Goal: Task Accomplishment & Management: Manage account settings

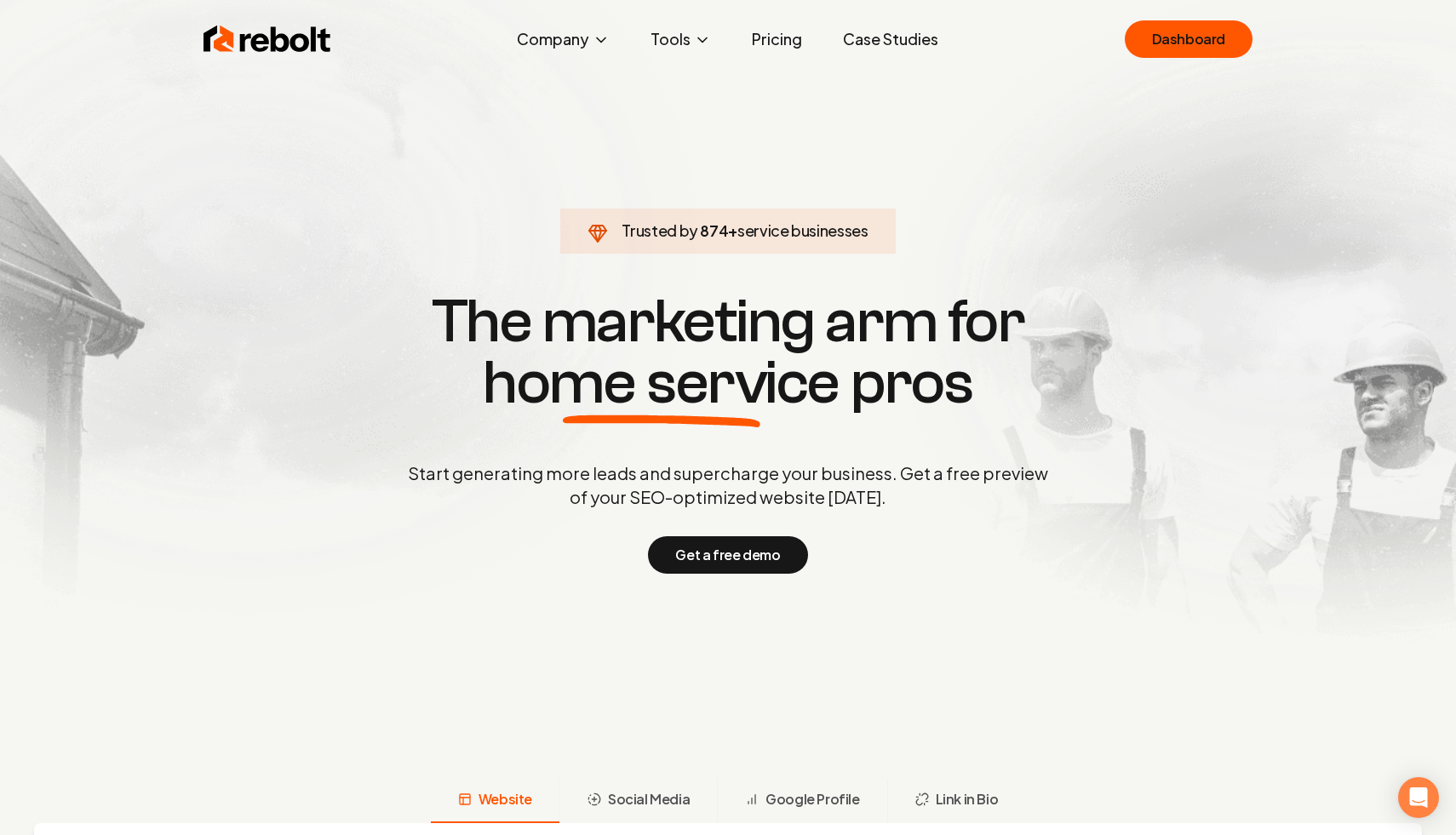
click at [1172, 17] on div "Rebolt Company About Blog Jobs Help Center Tools Google Review QR Code Generato…" at bounding box center [728, 39] width 1090 height 51
click at [1172, 25] on link "Dashboard" at bounding box center [1189, 39] width 127 height 37
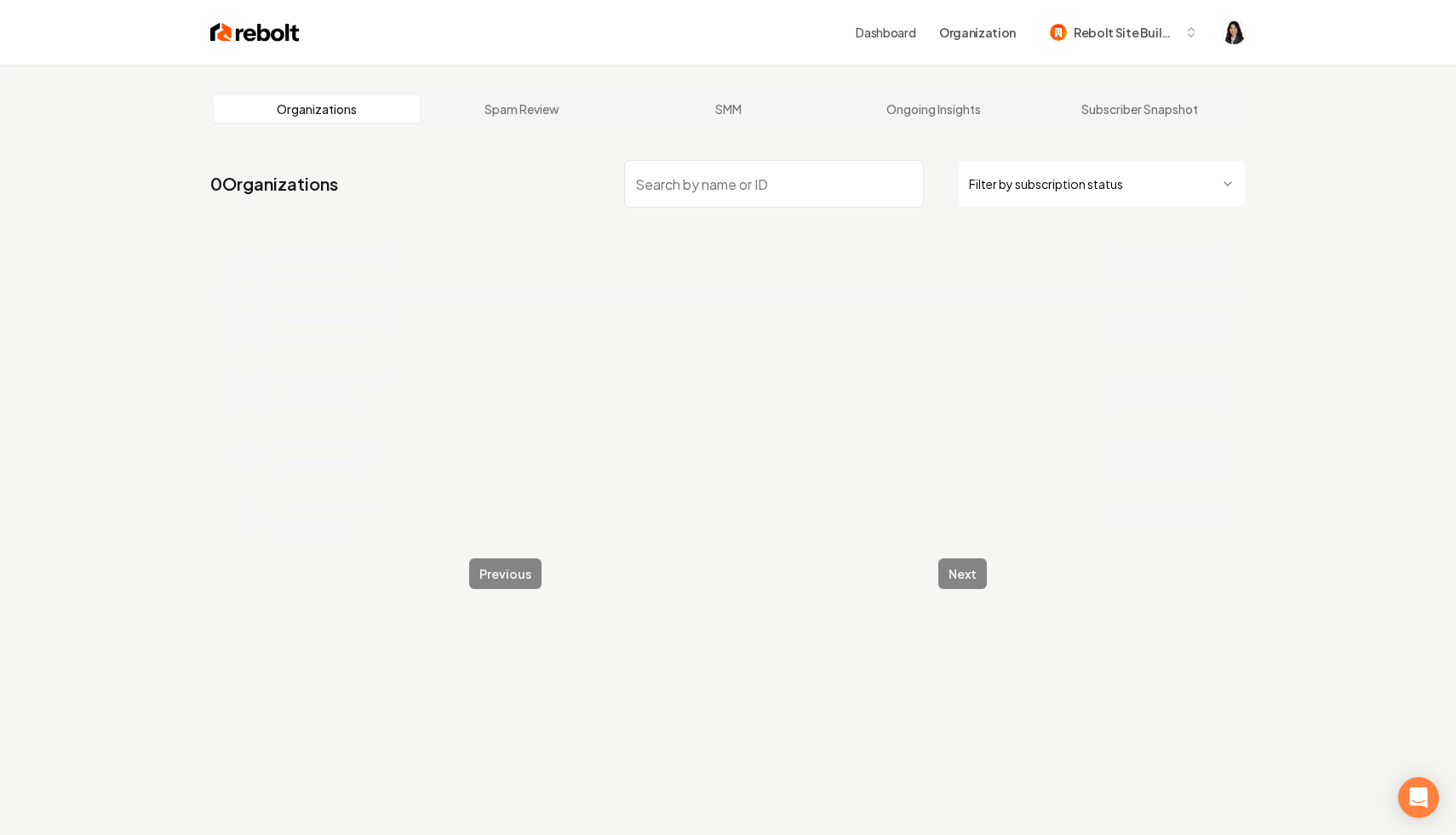
drag, startPoint x: 1008, startPoint y: 159, endPoint x: 1080, endPoint y: 255, distance: 120.0
click at [1080, 255] on div "0 Organizations Filter by subscription status" at bounding box center [728, 349] width 1036 height 392
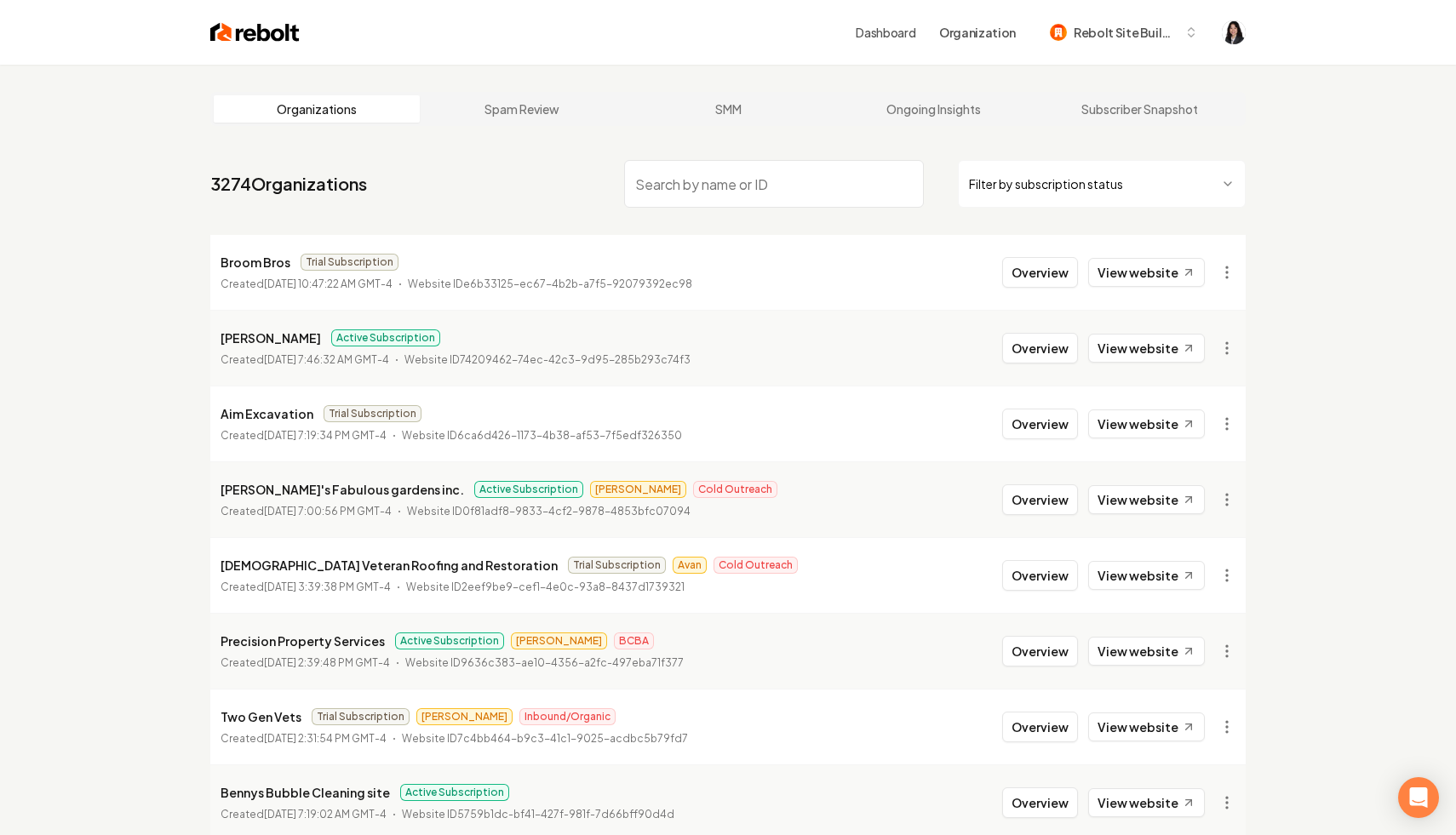
click at [1125, 186] on html "Dashboard Organization Rebolt Site Builder Organizations Spam Review SMM Ongoin…" at bounding box center [728, 417] width 1456 height 835
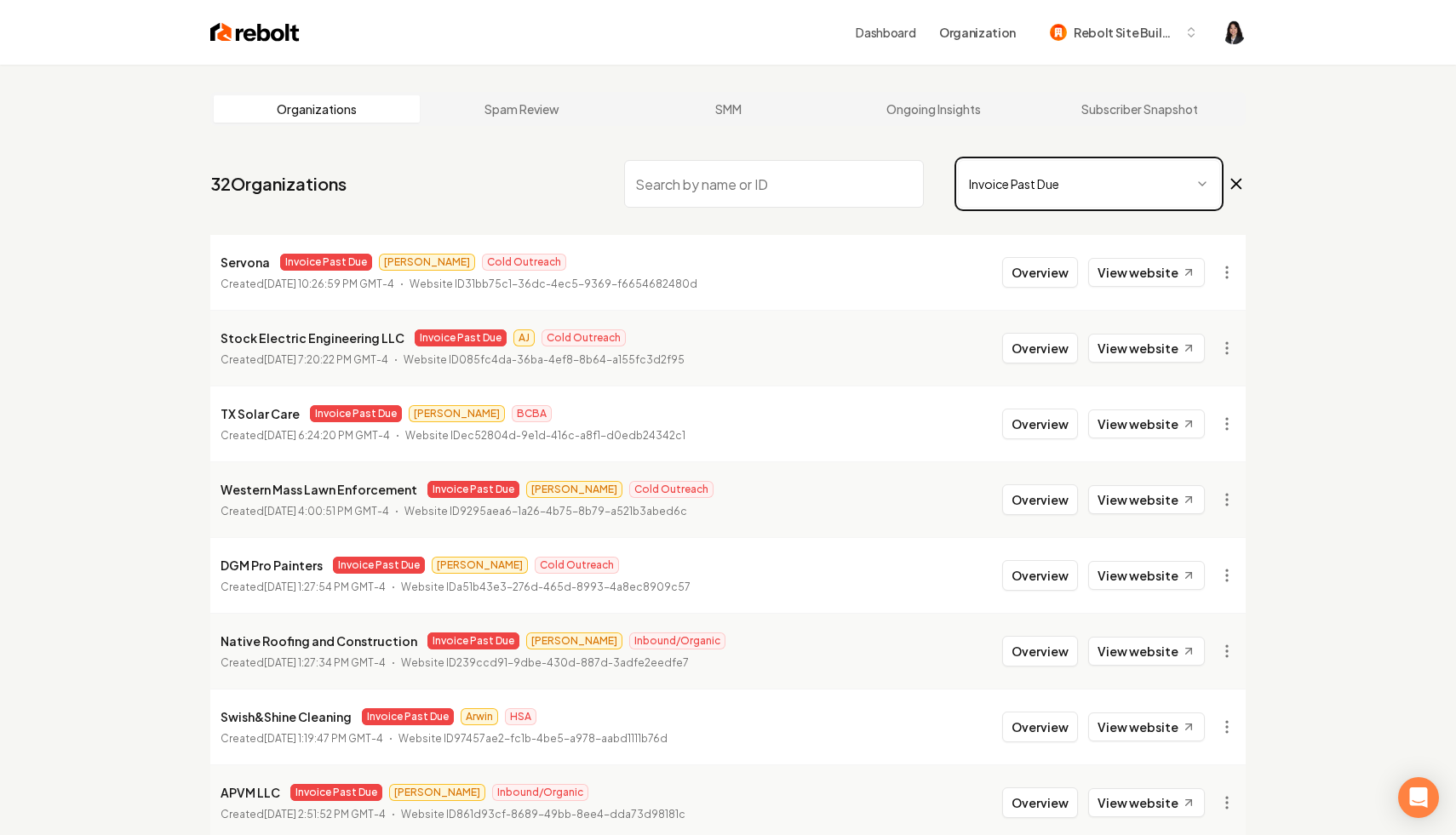
scroll to position [228, 0]
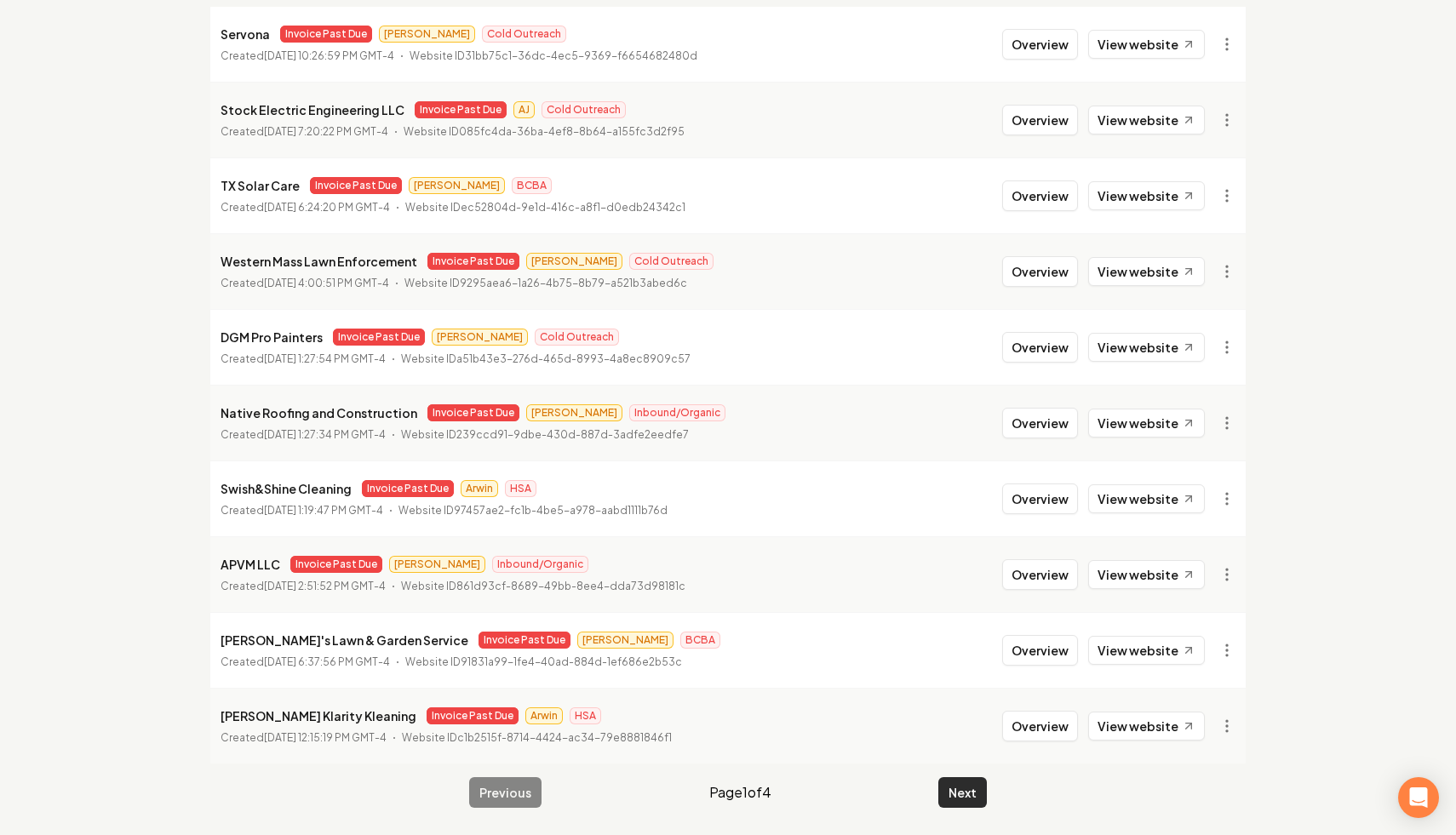
click at [968, 787] on button "Next" at bounding box center [963, 793] width 49 height 31
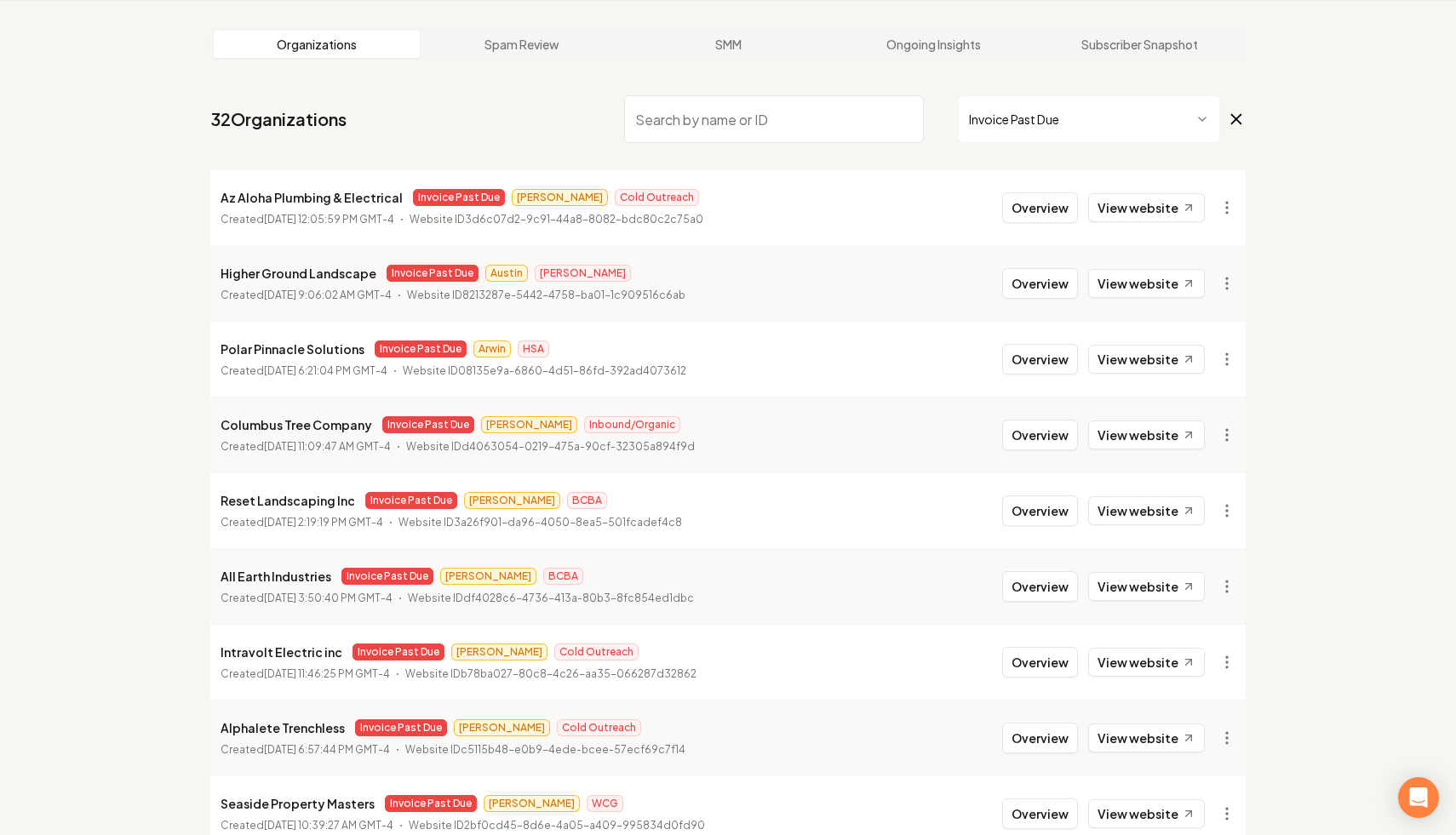
scroll to position [228, 0]
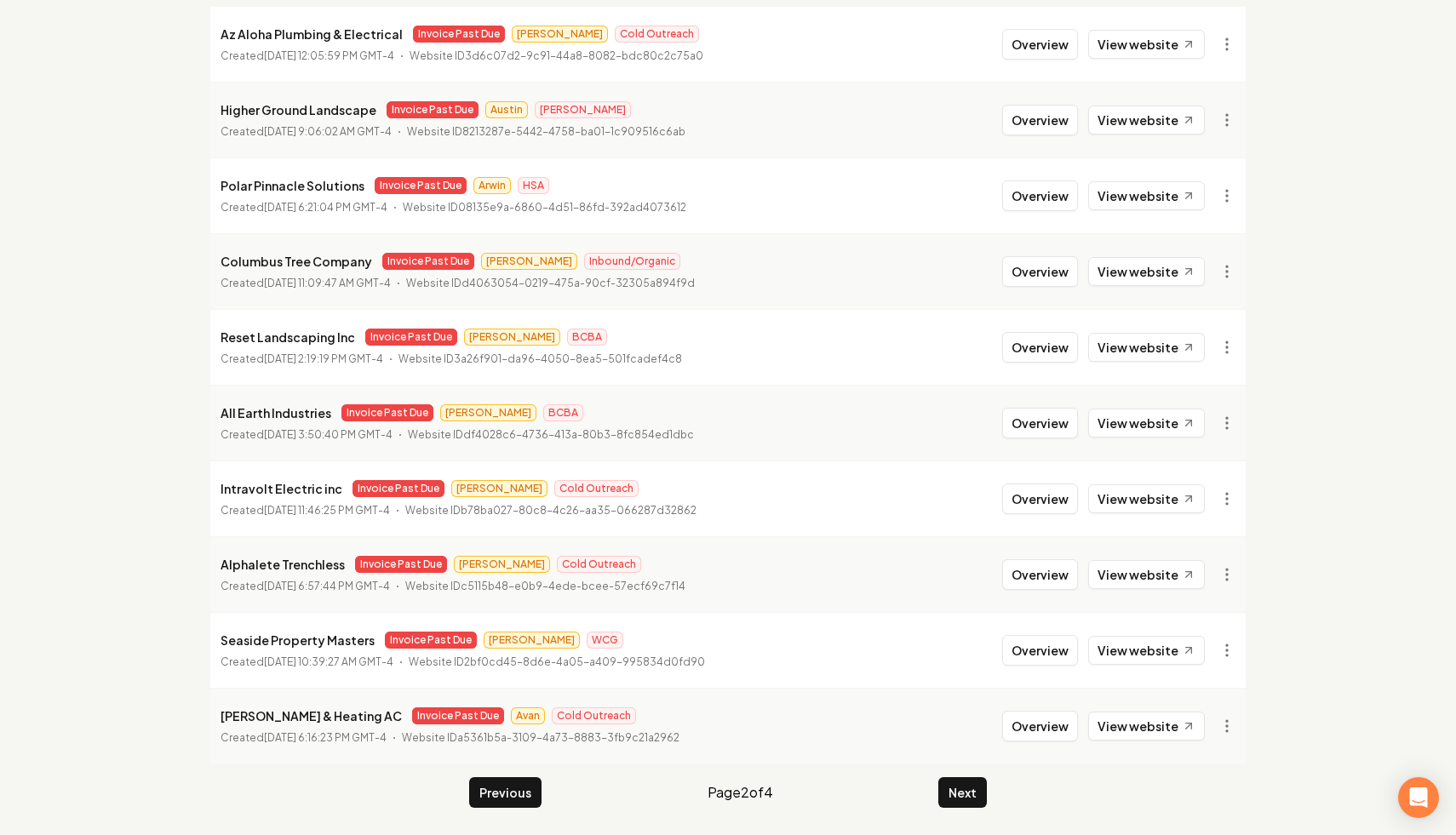
click at [1315, 169] on div "Organizations Spam Review SMM Ongoing Insights Subscriber Snapshot 32 Organizat…" at bounding box center [728, 336] width 1456 height 998
click at [955, 798] on button "Next" at bounding box center [963, 793] width 49 height 31
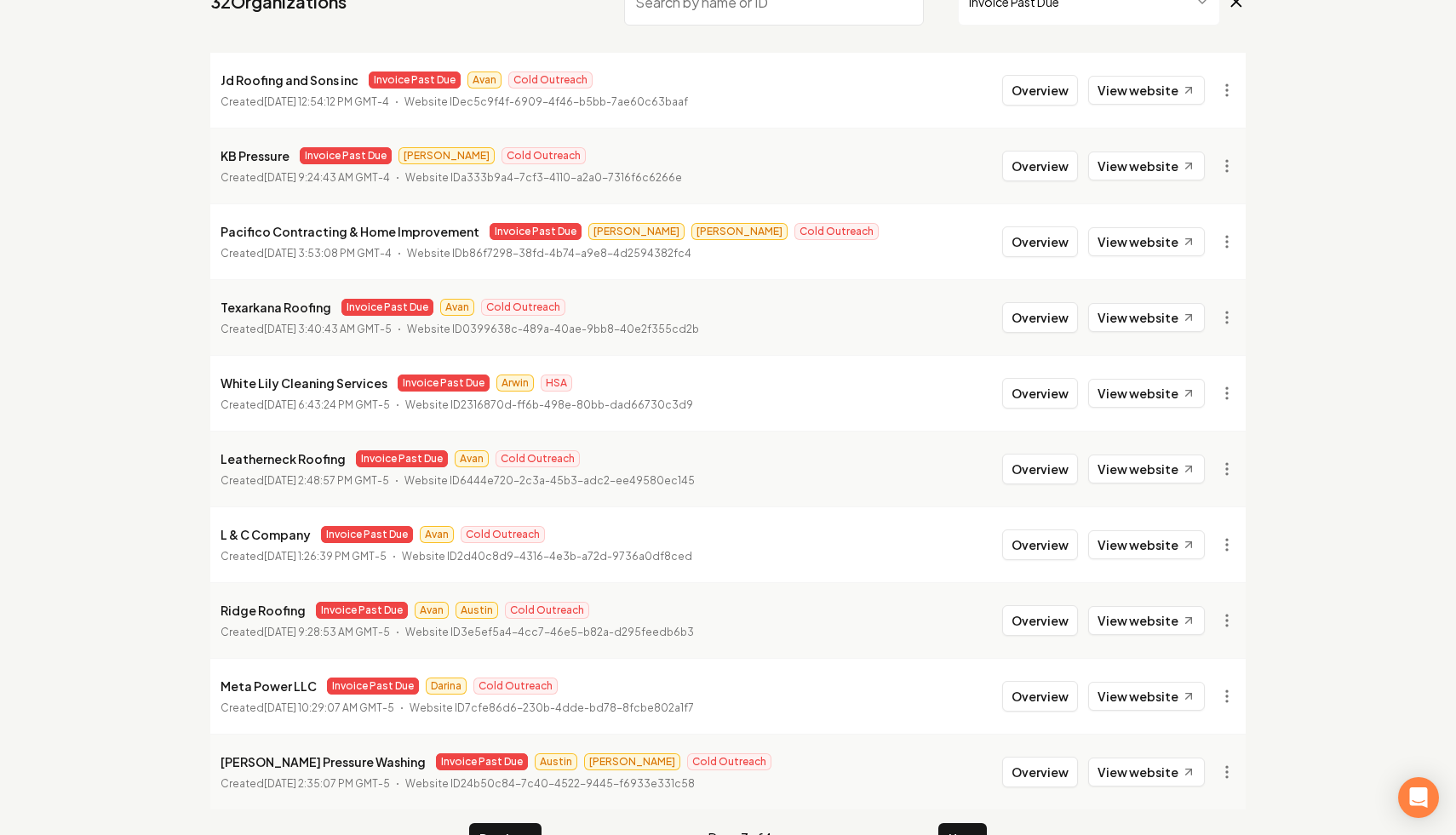
scroll to position [228, 0]
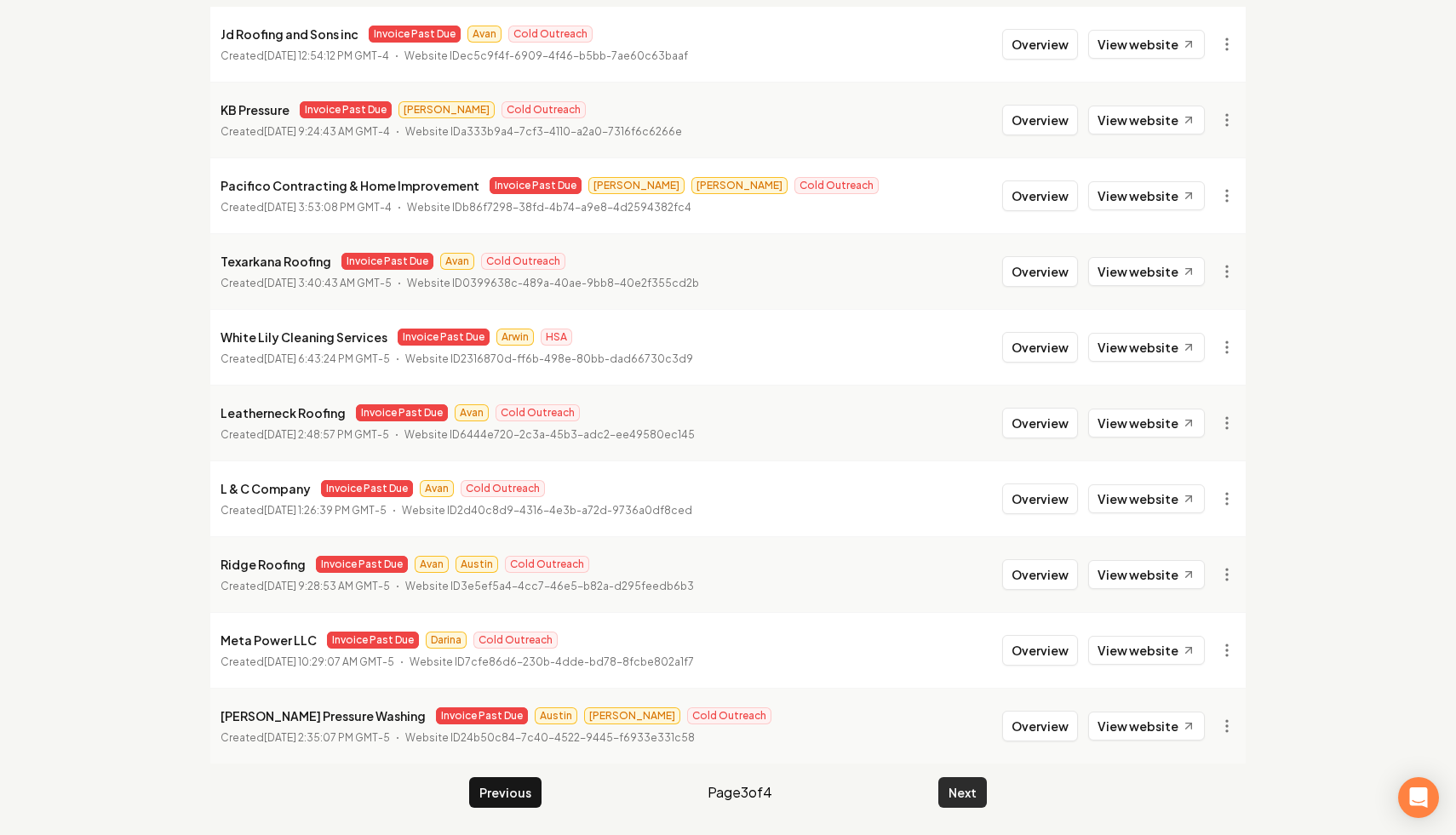
click at [964, 782] on button "Next" at bounding box center [963, 793] width 49 height 31
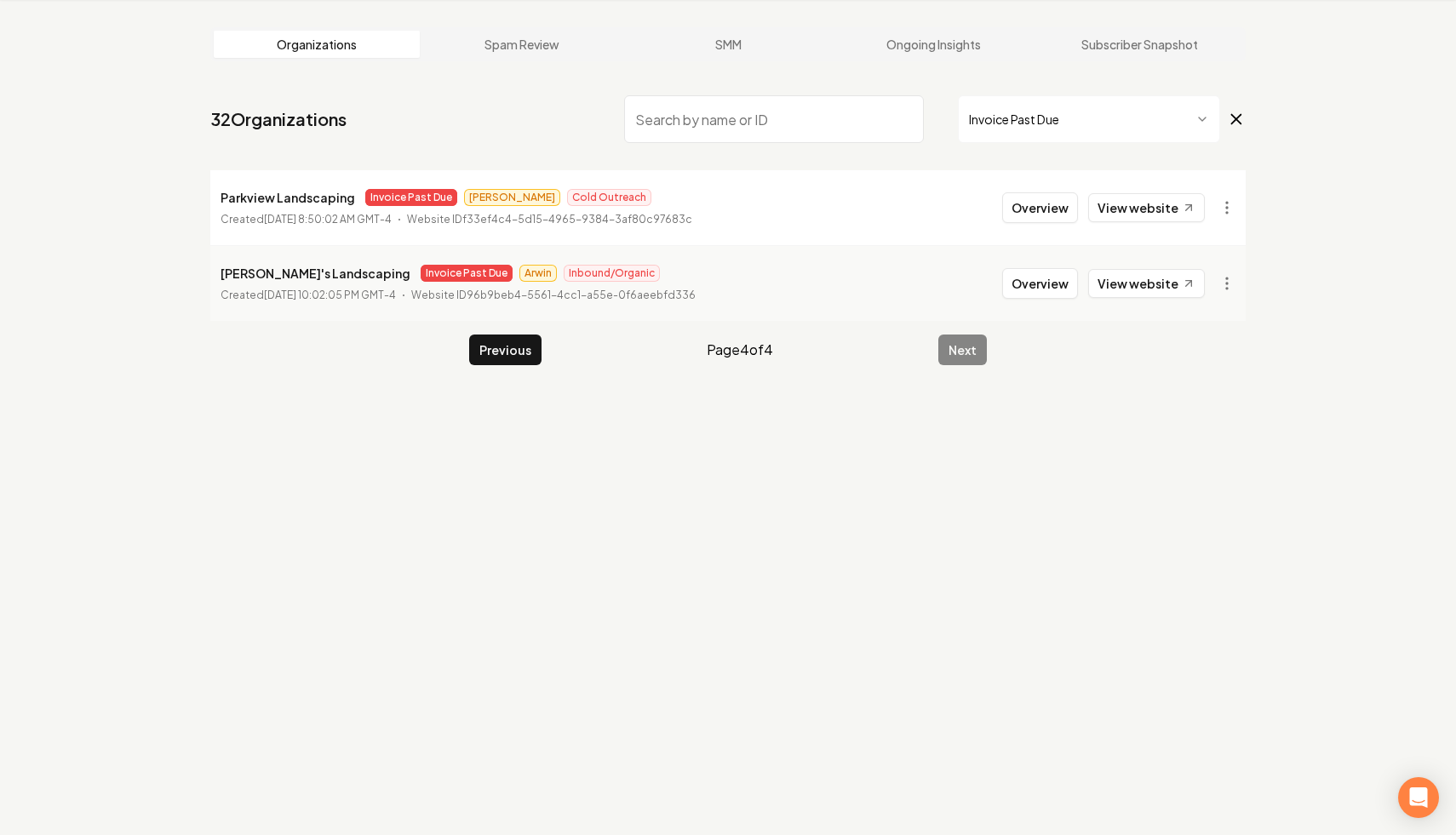
click at [857, 122] on input "search" at bounding box center [774, 119] width 300 height 48
type input "a"
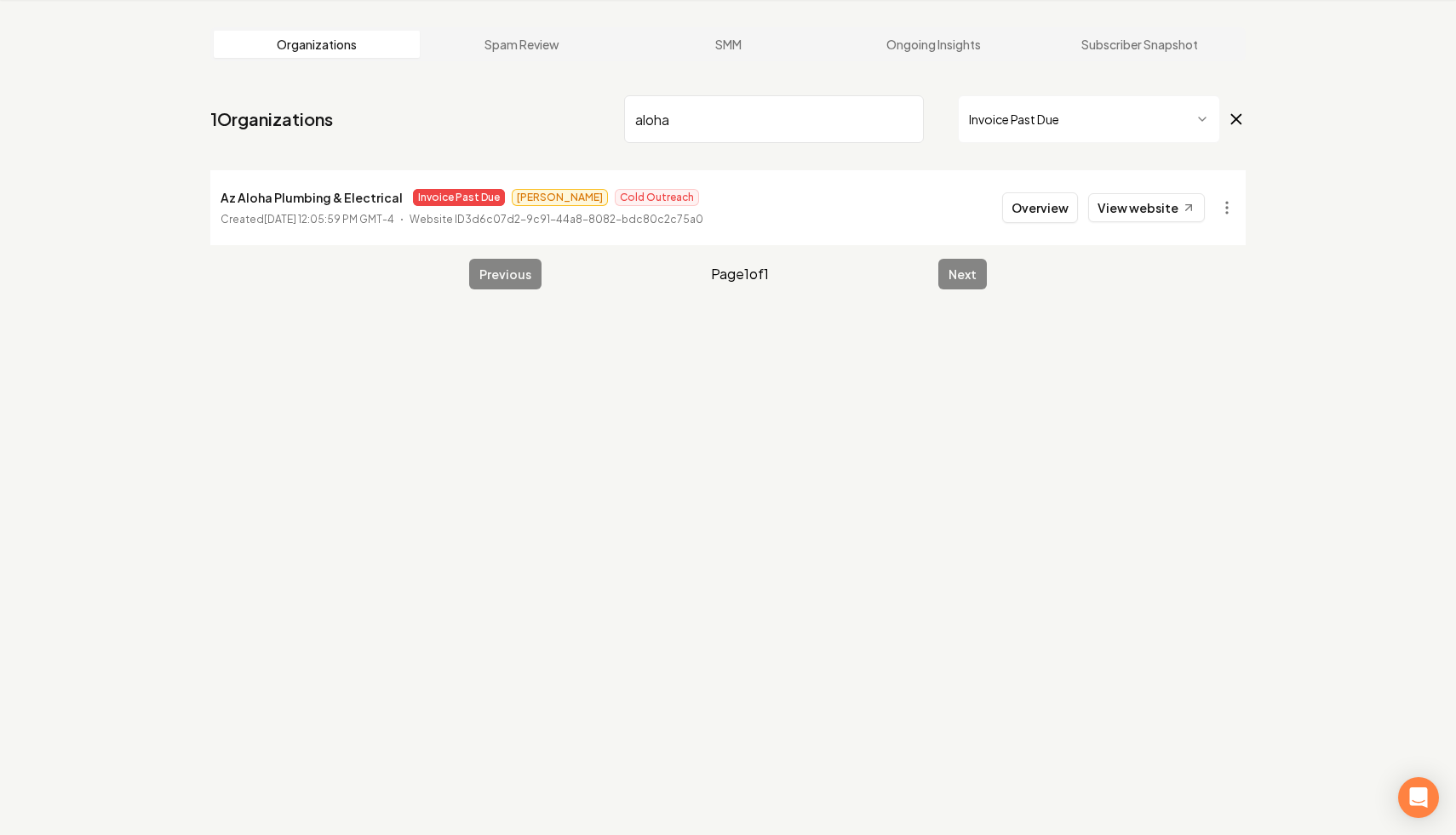
type input "aloha"
click at [892, 113] on input "aloha" at bounding box center [774, 119] width 300 height 48
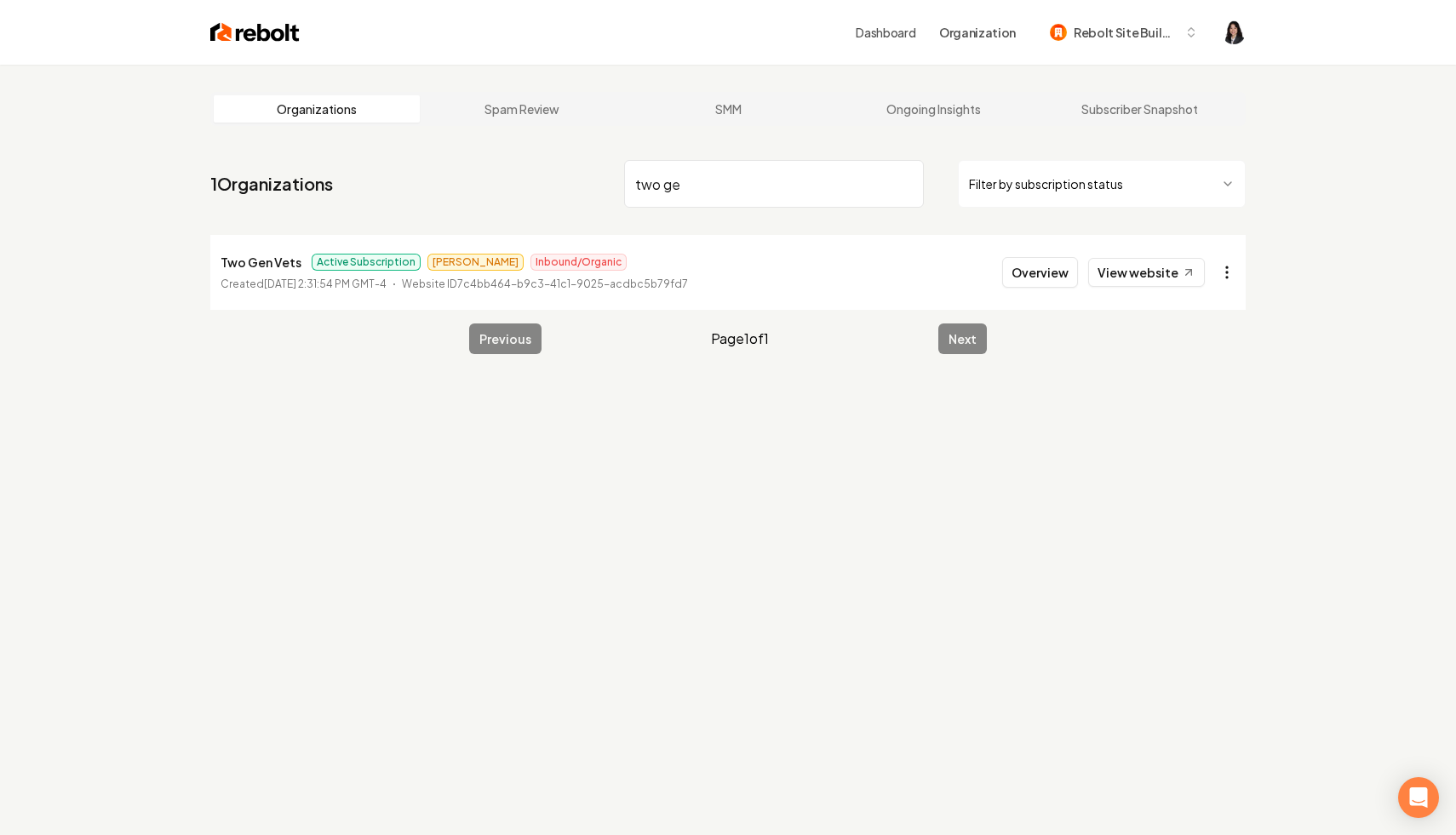
type input "two ge"
click at [1215, 272] on html "Dashboard Organization Rebolt Site Builder Organizations Spam Review SMM Ongoin…" at bounding box center [728, 417] width 1456 height 835
click at [1211, 419] on link "View in Stripe" at bounding box center [1186, 420] width 108 height 27
click at [1161, 175] on html "Dashboard Organization Rebolt Site Builder Organizations Spam Review SMM Ongoin…" at bounding box center [728, 417] width 1456 height 835
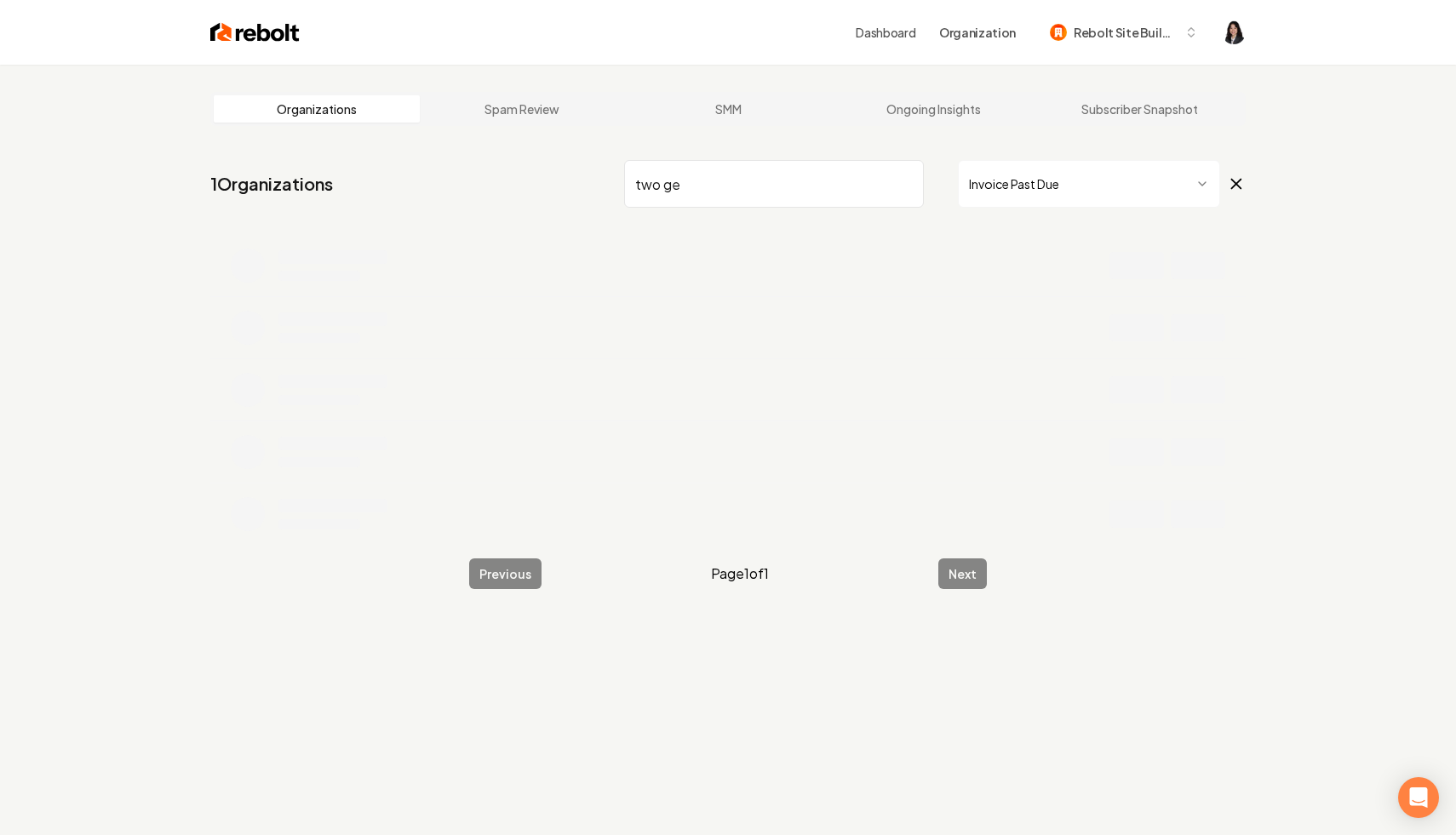
click at [901, 183] on input "two ge" at bounding box center [774, 183] width 300 height 48
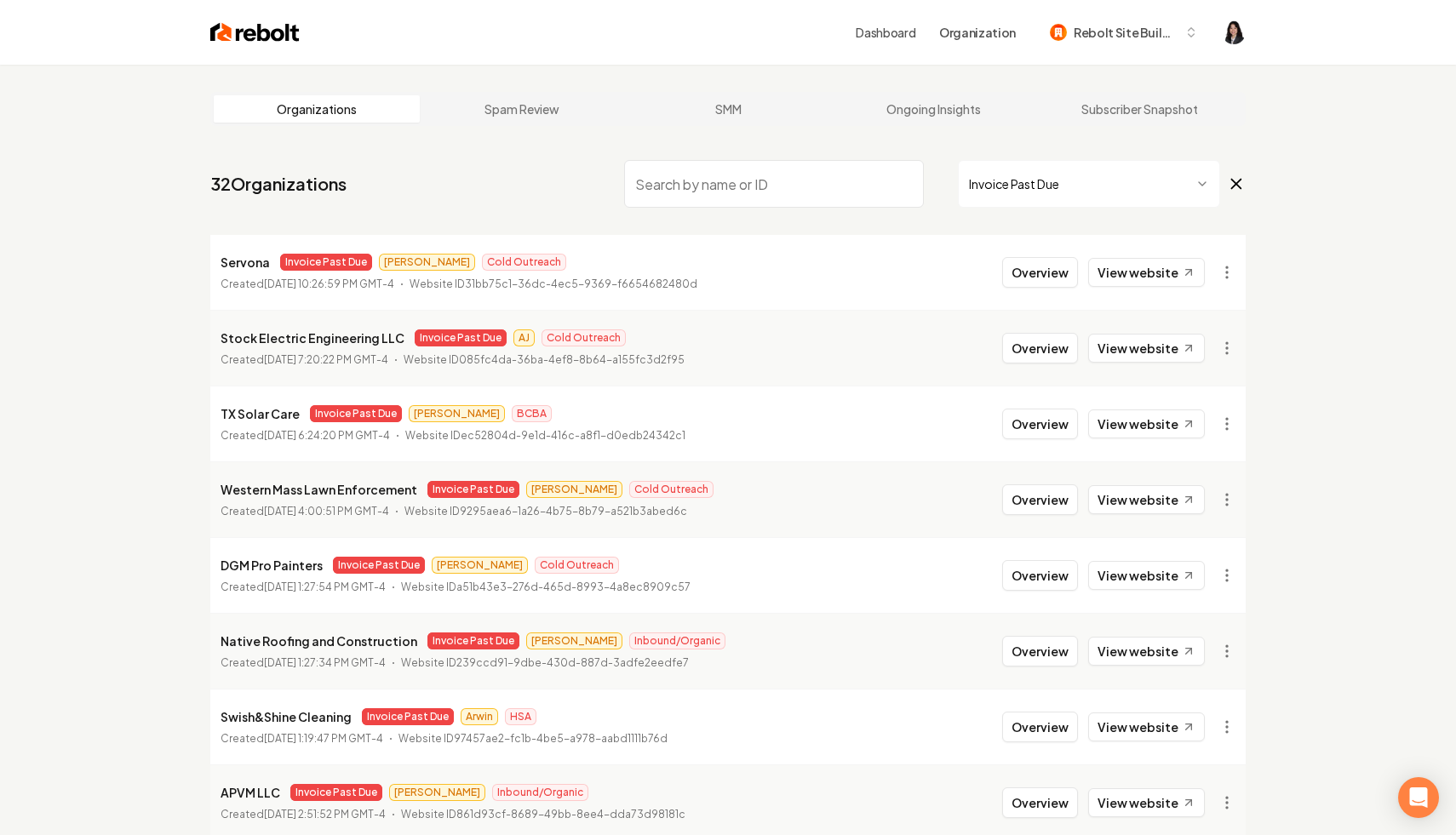
click at [1246, 189] on main "Organizations Spam Review SMM Ongoing Insights Subscriber Snapshot 32 Organizat…" at bounding box center [728, 564] width 1090 height 998
click at [1242, 189] on icon at bounding box center [1237, 183] width 19 height 21
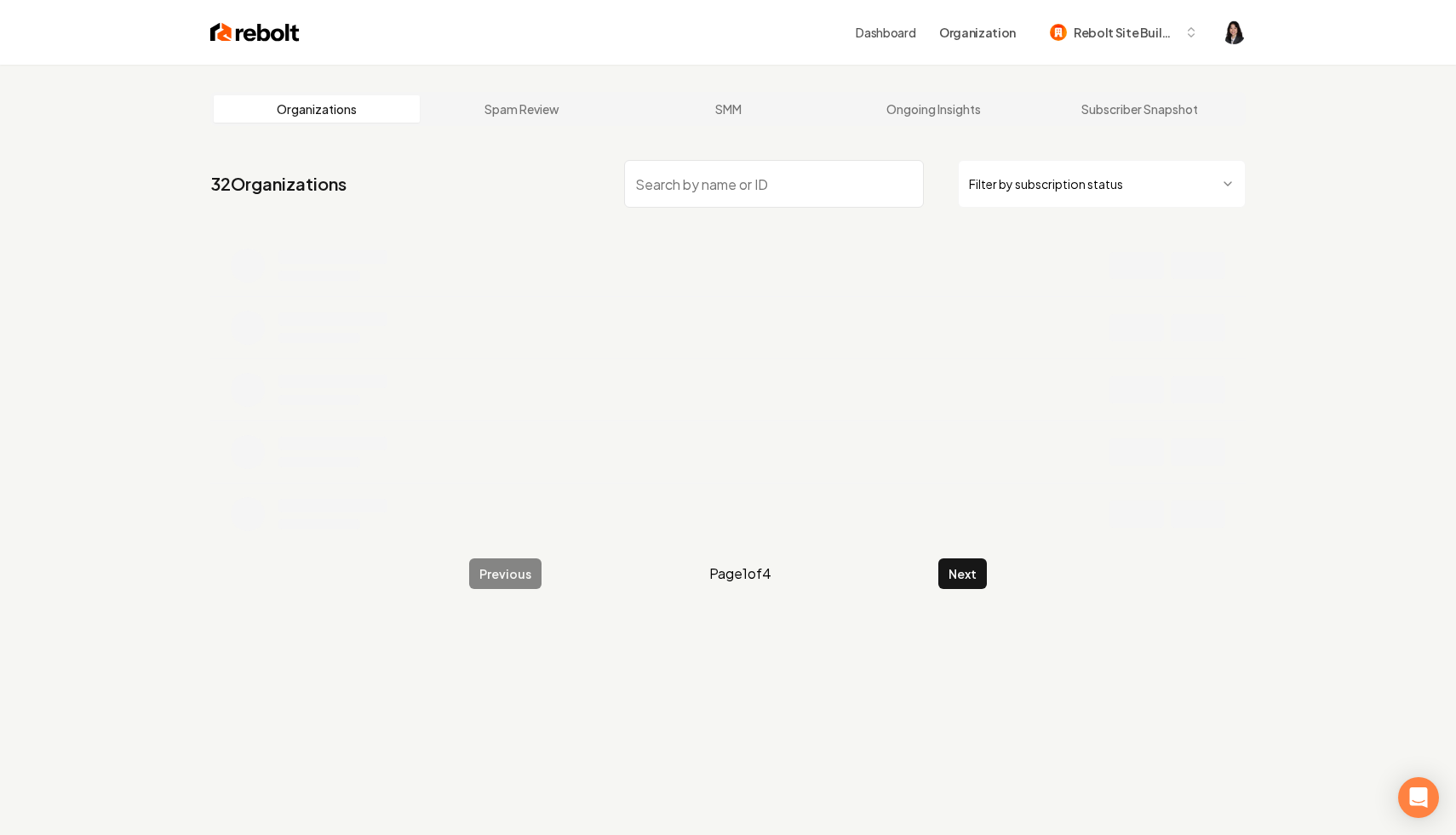
click at [1118, 185] on html "Dashboard Organization Rebolt Site Builder Organizations Spam Review SMM Ongoin…" at bounding box center [728, 417] width 1456 height 835
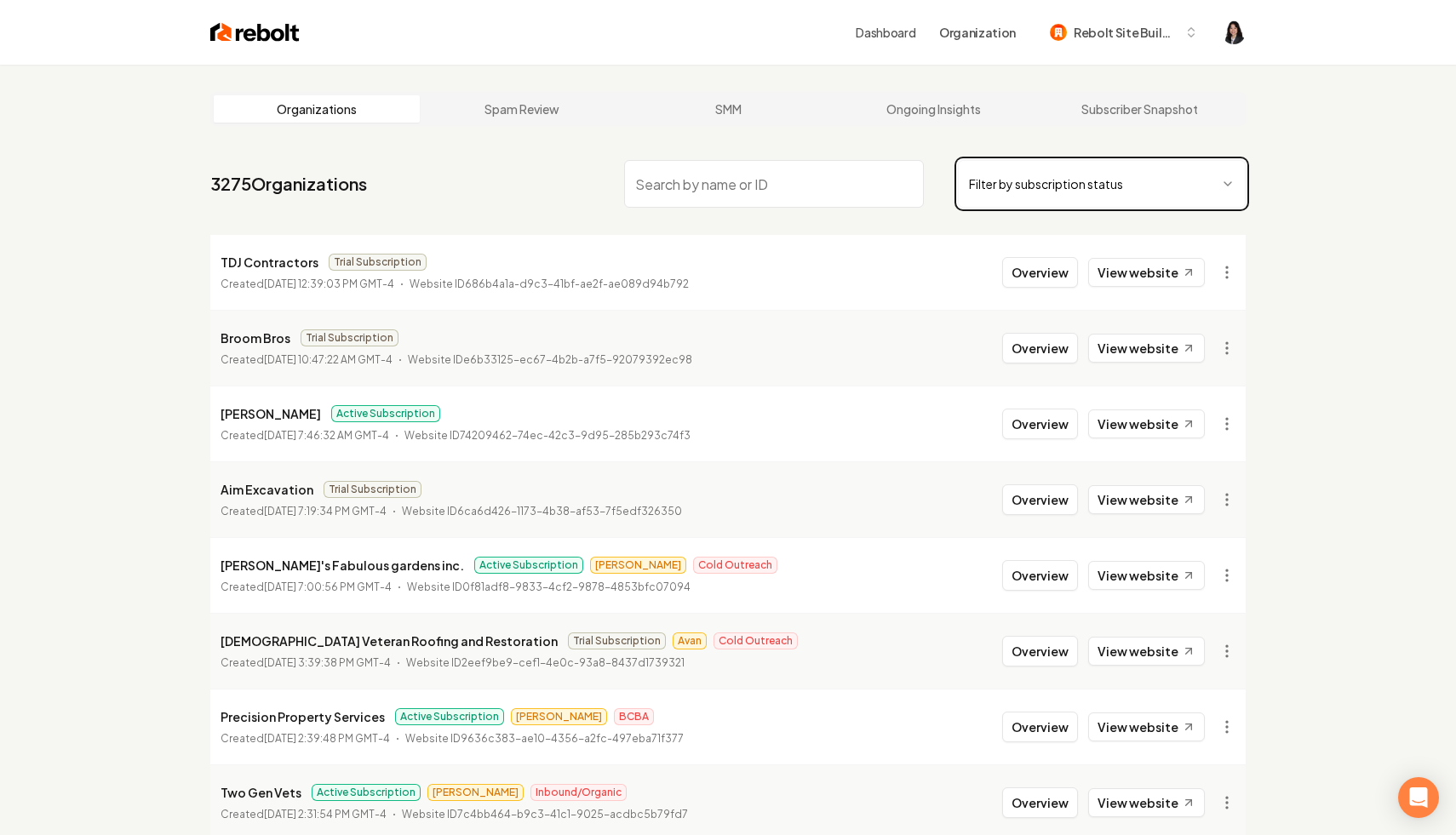
click at [771, 181] on html "Dashboard Organization Rebolt Site Builder Organizations Spam Review SMM Ongoin…" at bounding box center [728, 417] width 1456 height 835
click at [771, 181] on input "search" at bounding box center [774, 183] width 300 height 48
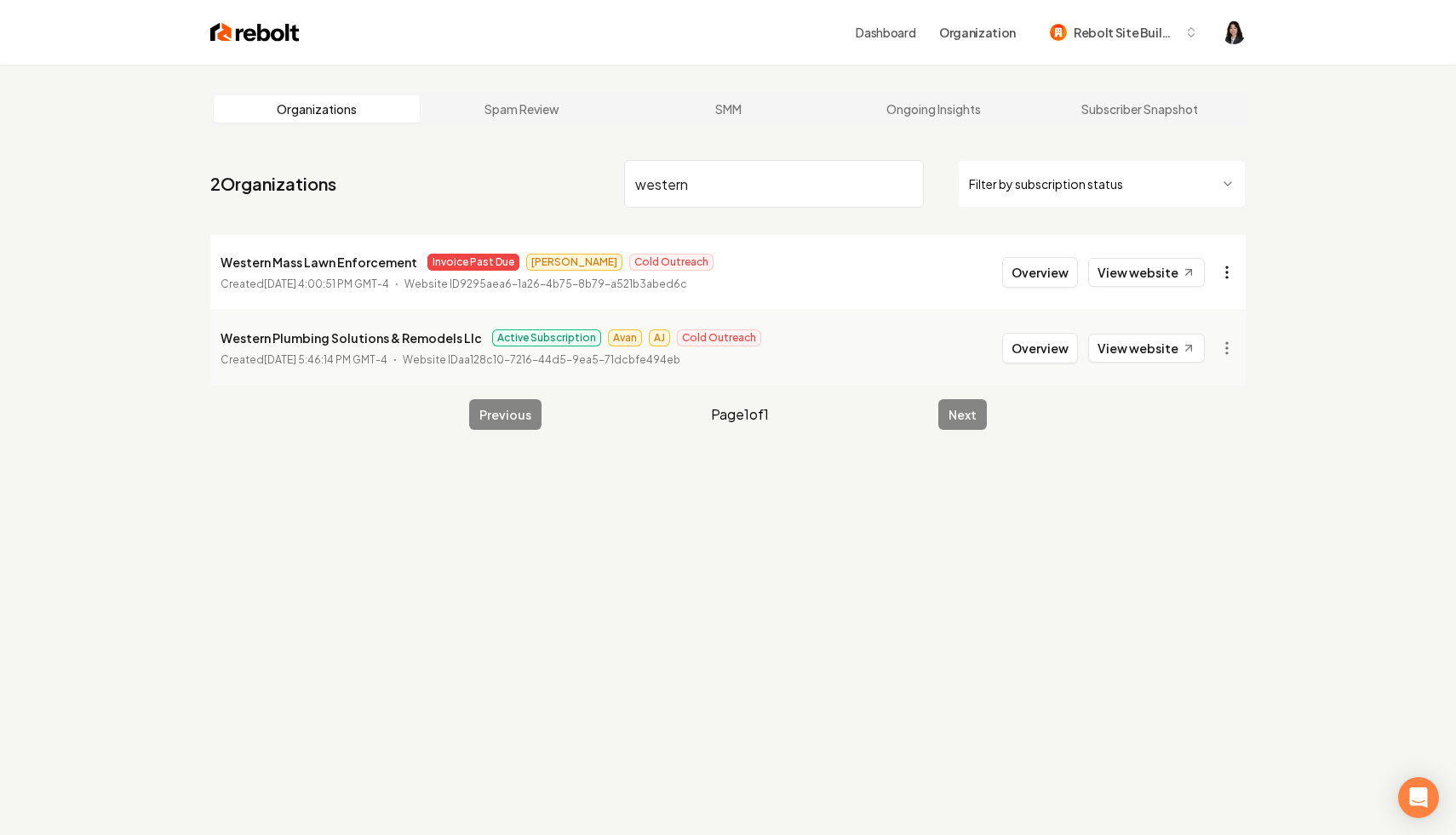
click at [1220, 262] on html "Dashboard Organization Rebolt Site Builder Organizations Spam Review SMM Ongoin…" at bounding box center [728, 417] width 1456 height 835
click at [1215, 414] on link "View in Stripe" at bounding box center [1186, 420] width 108 height 27
drag, startPoint x: 752, startPoint y: 186, endPoint x: 430, endPoint y: 135, distance: 326.0
click at [430, 135] on main "Organizations Spam Review SMM Ongoing Insights Subscriber Snapshot 2 Organizati…" at bounding box center [728, 261] width 1090 height 393
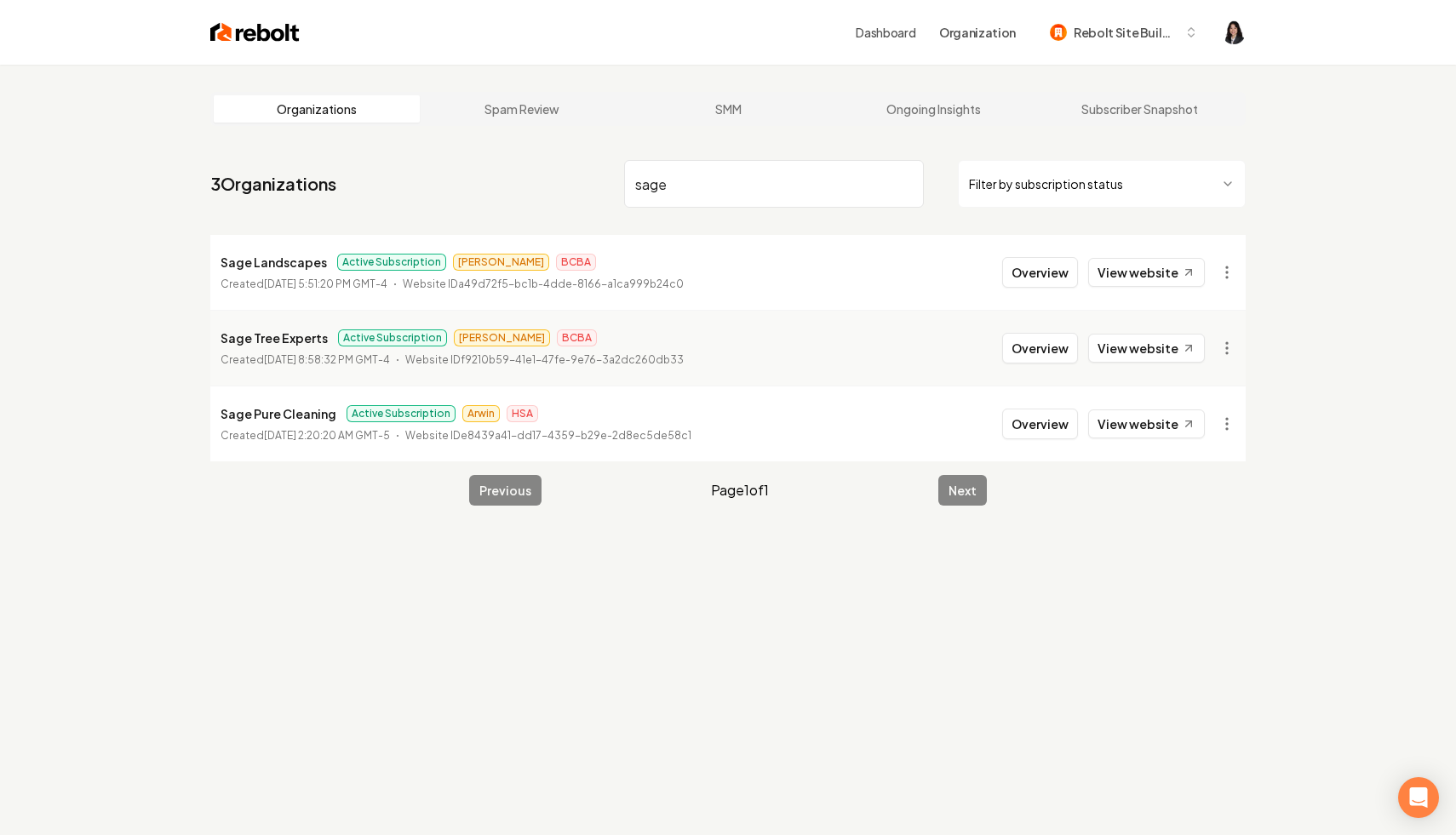
drag, startPoint x: 710, startPoint y: 199, endPoint x: 417, endPoint y: 155, distance: 296.3
click at [417, 155] on nav "3 Organizations sage Filter by subscription status" at bounding box center [728, 190] width 1036 height 75
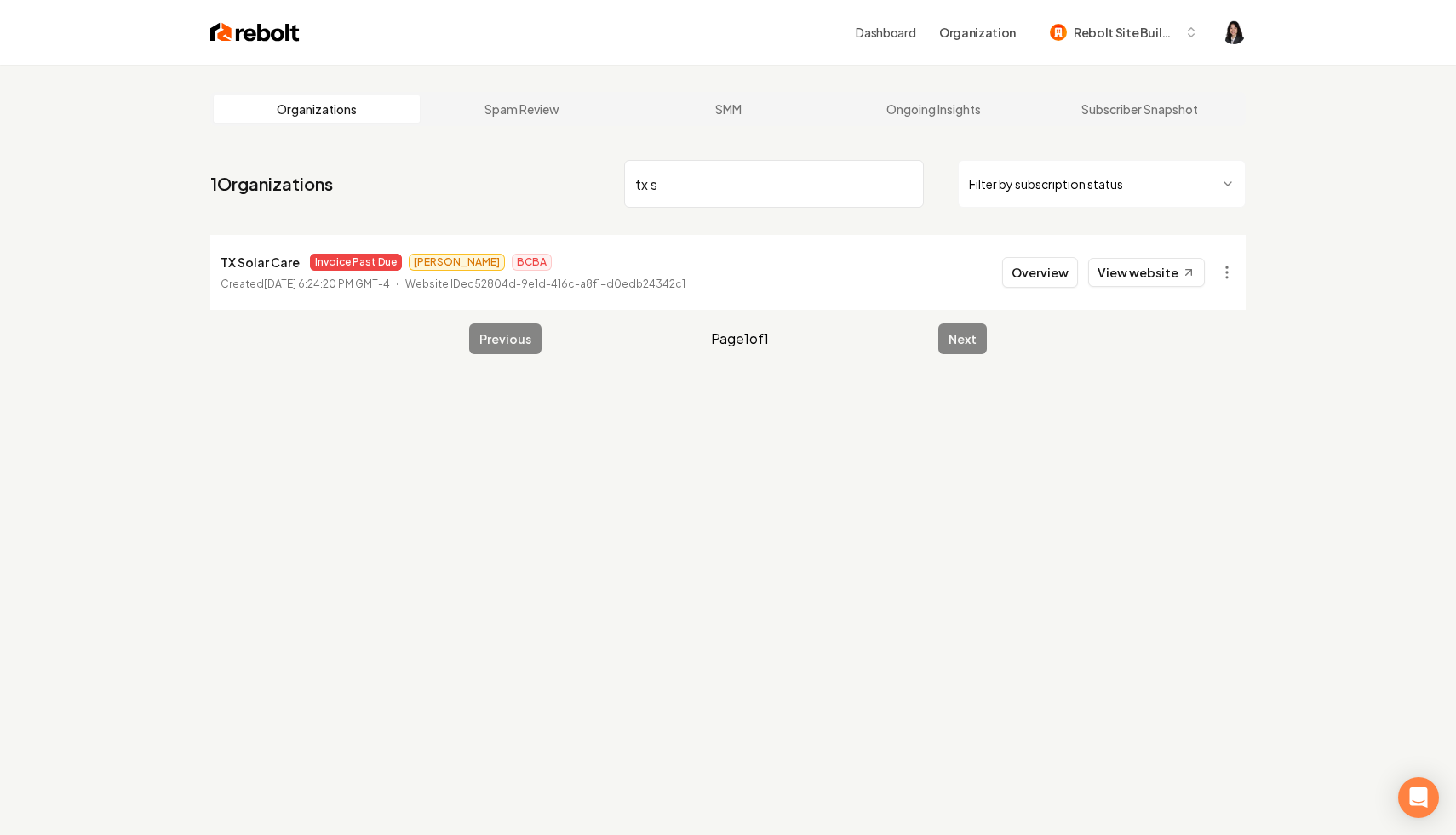
drag, startPoint x: 702, startPoint y: 187, endPoint x: 630, endPoint y: 174, distance: 73.2
click at [630, 174] on input "tx s" at bounding box center [774, 183] width 300 height 48
drag, startPoint x: 698, startPoint y: 179, endPoint x: 470, endPoint y: 157, distance: 229.1
click at [470, 157] on nav "1 Organizations reset Filter by subscription status" at bounding box center [728, 190] width 1036 height 75
type input "all ear"
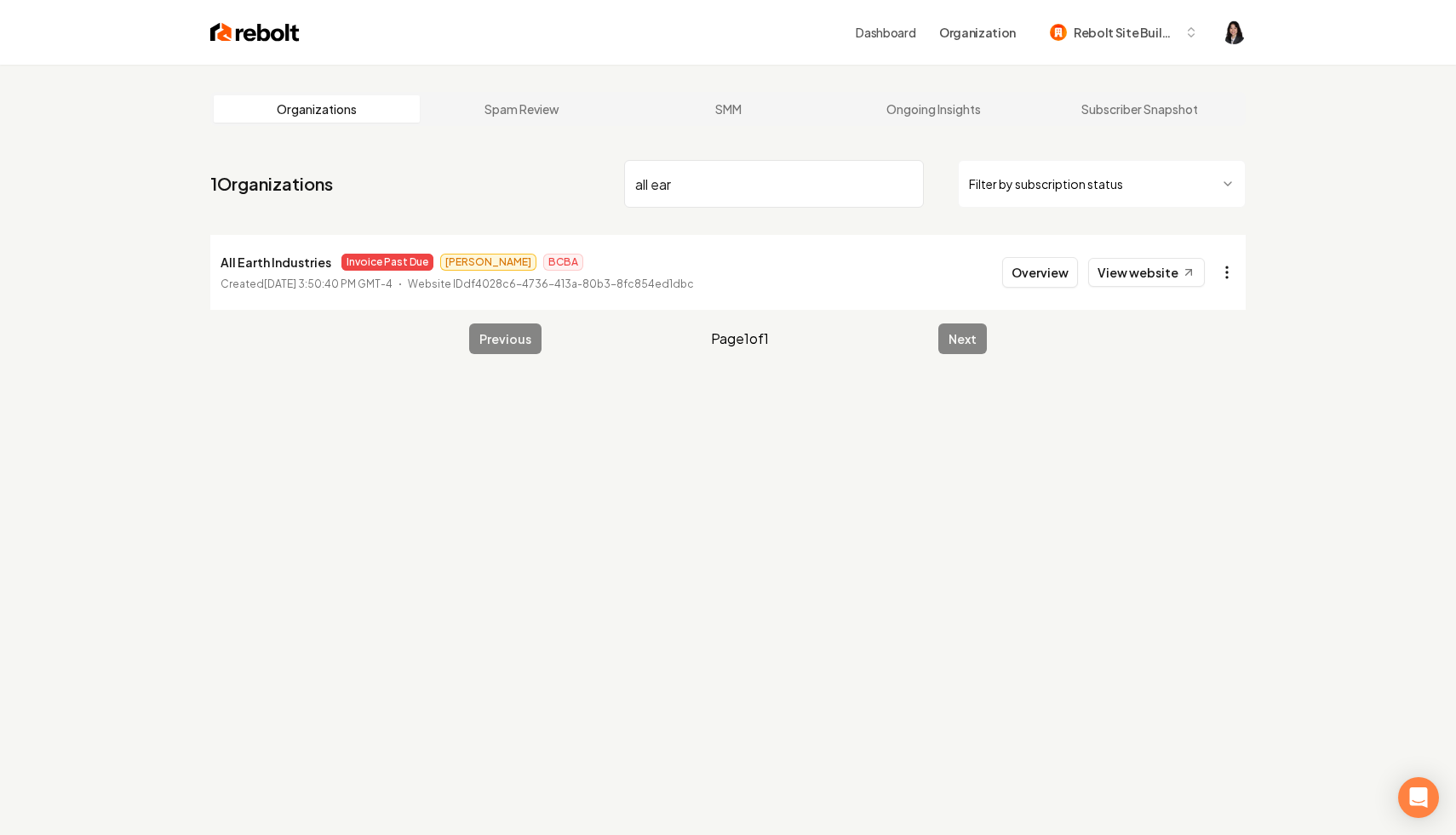
click at [1237, 265] on html "Dashboard Organization Rebolt Site Builder Organizations Spam Review SMM Ongoin…" at bounding box center [728, 417] width 1456 height 835
click at [1222, 417] on link "View in Stripe" at bounding box center [1186, 420] width 108 height 27
click at [900, 184] on input "all ear" at bounding box center [774, 183] width 300 height 48
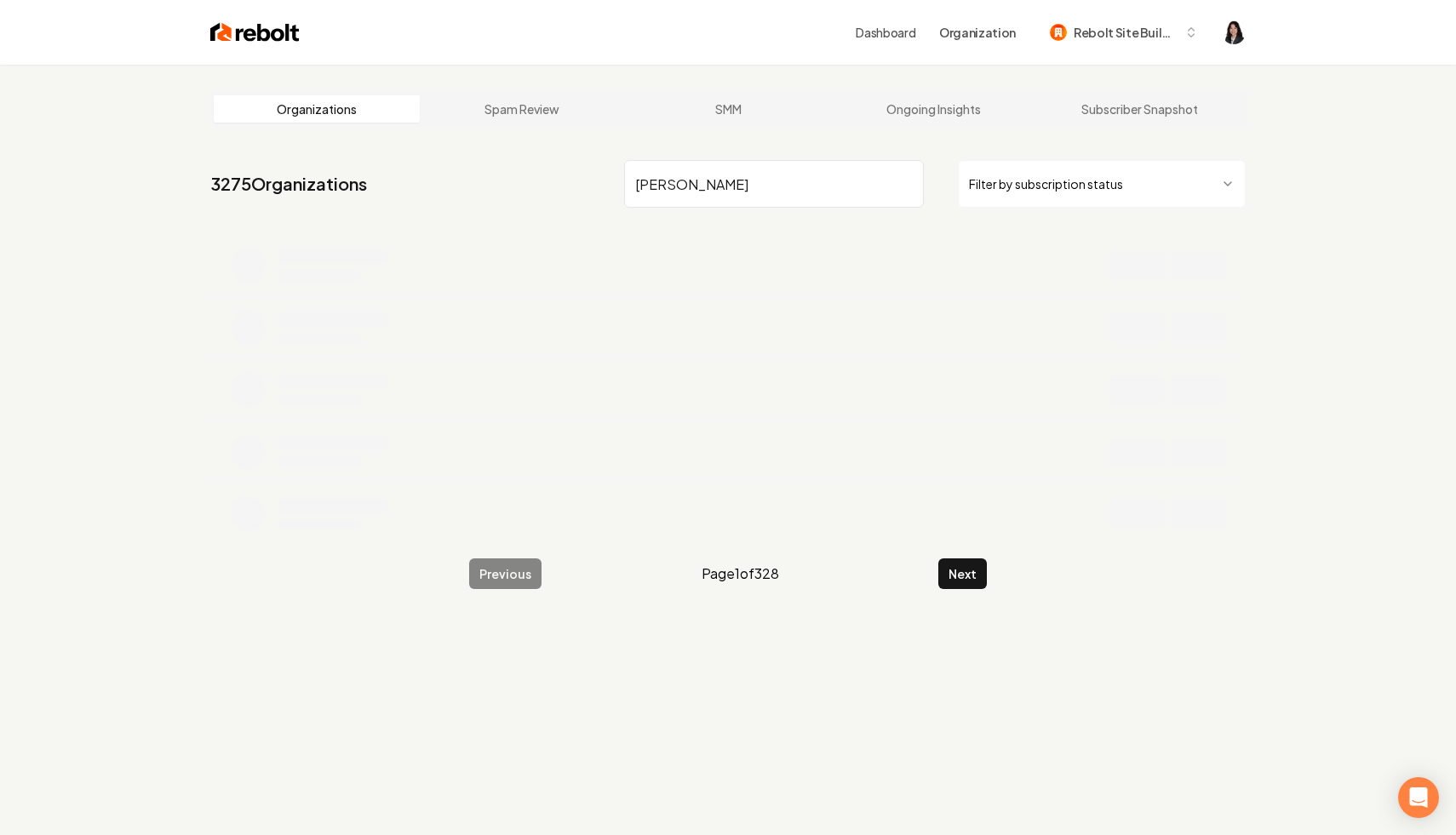
type input "wester"
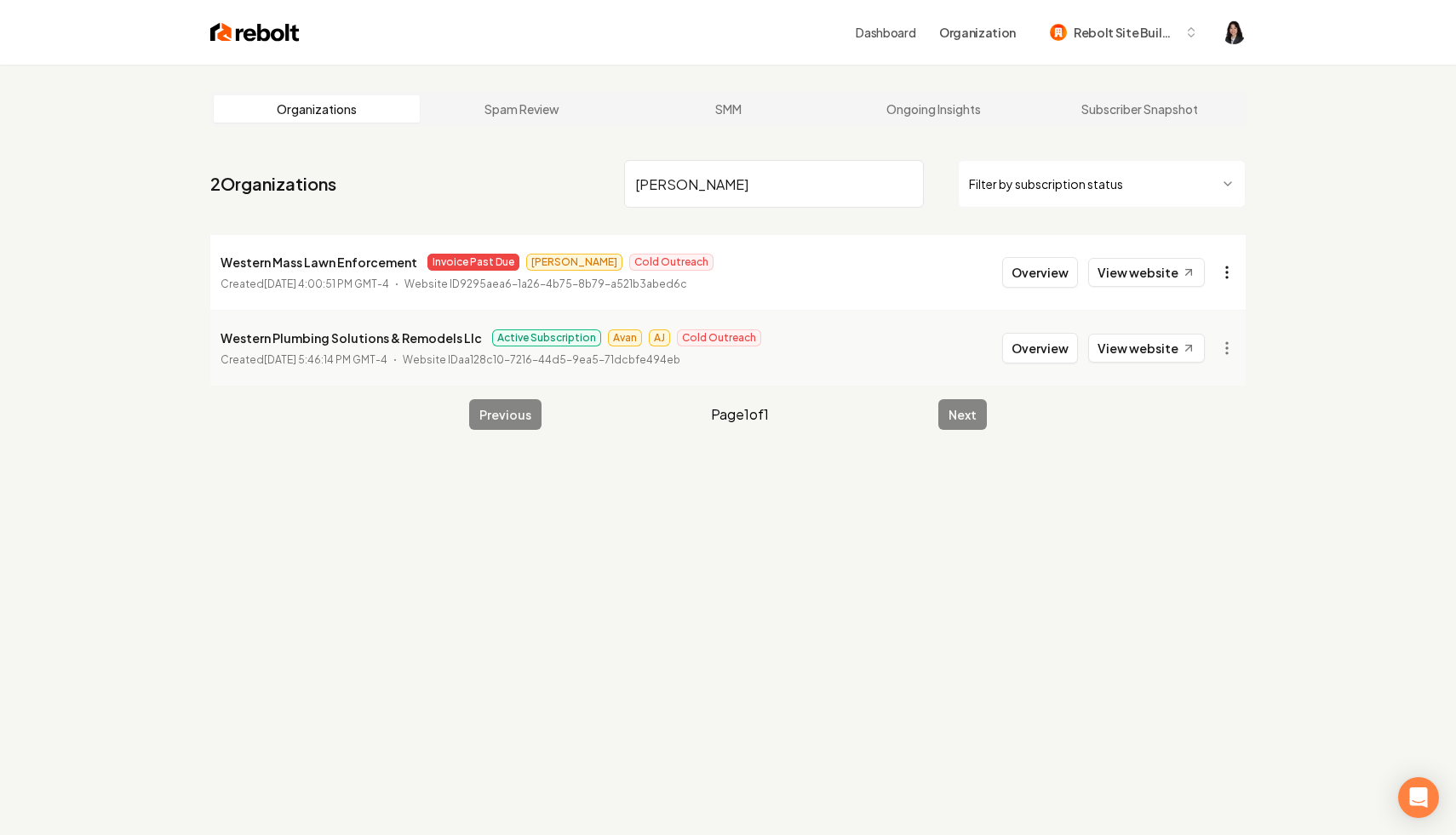
click at [1237, 275] on html "Dashboard Organization Rebolt Site Builder Organizations Spam Review SMM Ongoin…" at bounding box center [728, 417] width 1456 height 835
click at [1209, 422] on link "View in Stripe" at bounding box center [1186, 420] width 108 height 27
click at [901, 187] on input "[PERSON_NAME]" at bounding box center [774, 183] width 300 height 48
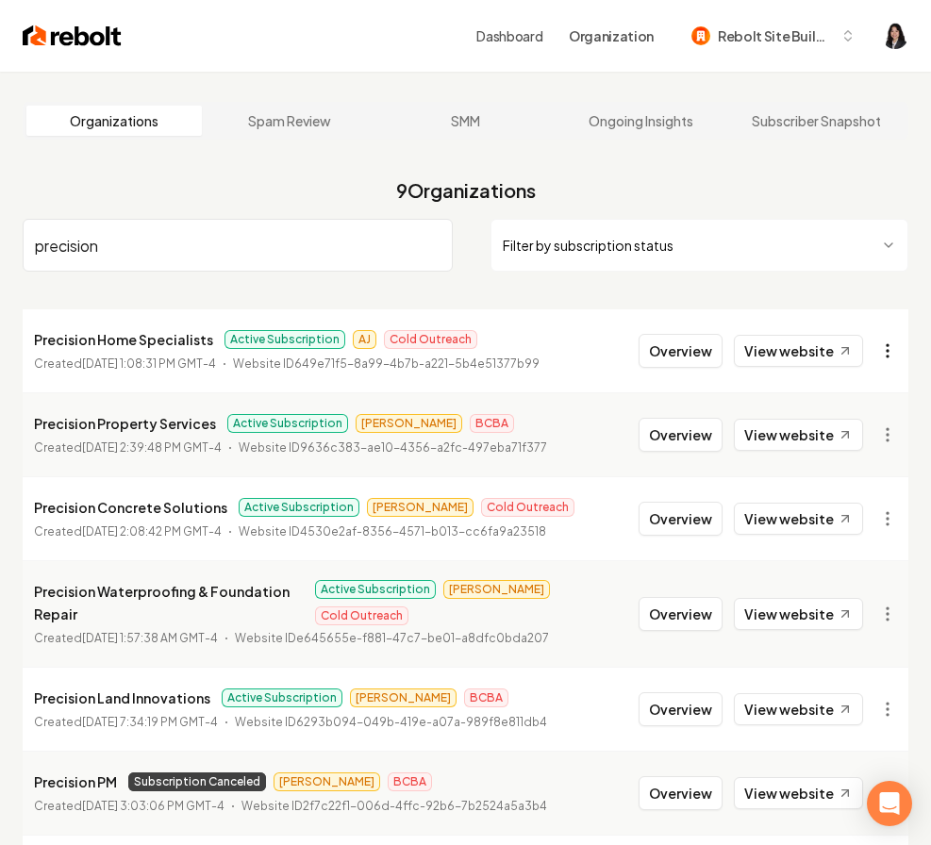
type input "precision"
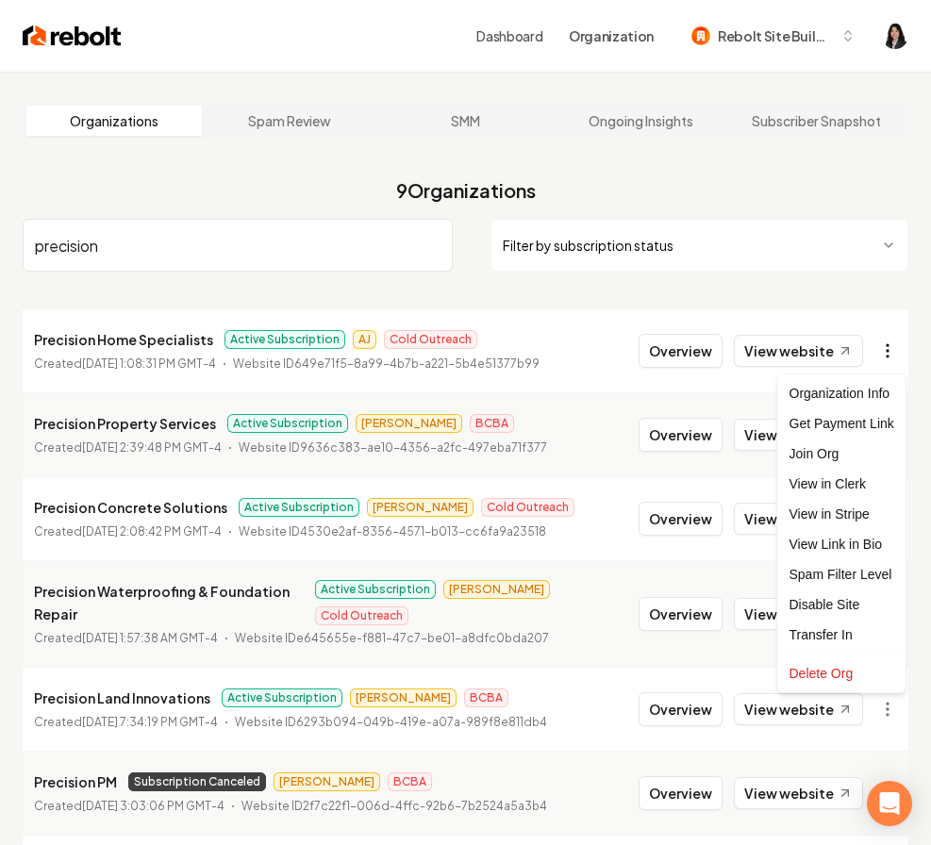
click at [879, 358] on html "Dashboard Organization Rebolt Site Builder Organizations Spam Review SMM Ongoin…" at bounding box center [465, 422] width 931 height 845
click at [849, 515] on link "View in Stripe" at bounding box center [842, 514] width 120 height 30
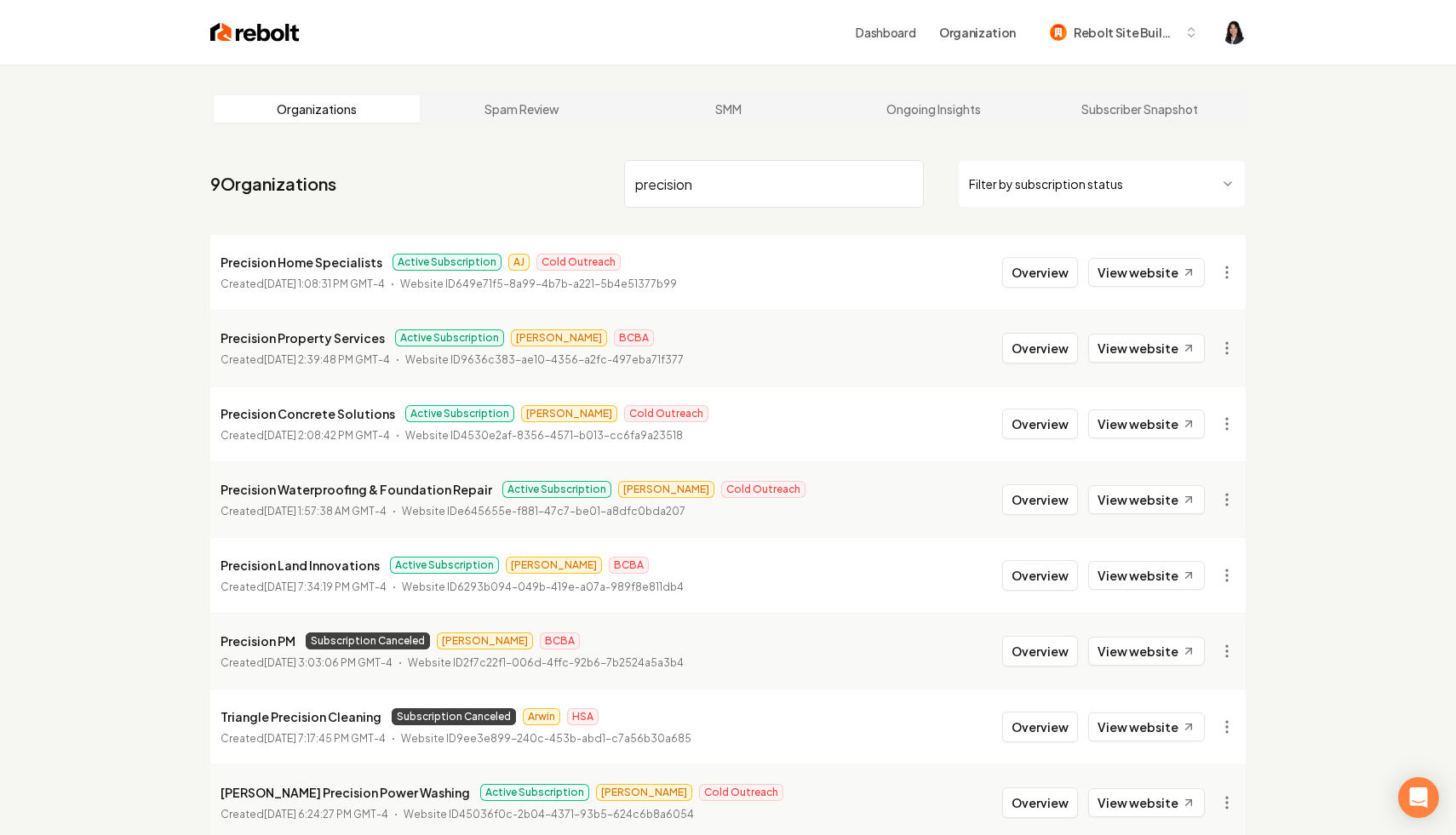
drag, startPoint x: 764, startPoint y: 178, endPoint x: 477, endPoint y: 141, distance: 289.4
click at [477, 141] on main "Organizations Spam Review SMM Ongoing Insights Subscriber Snapshot 9 Organizati…" at bounding box center [728, 526] width 1090 height 923
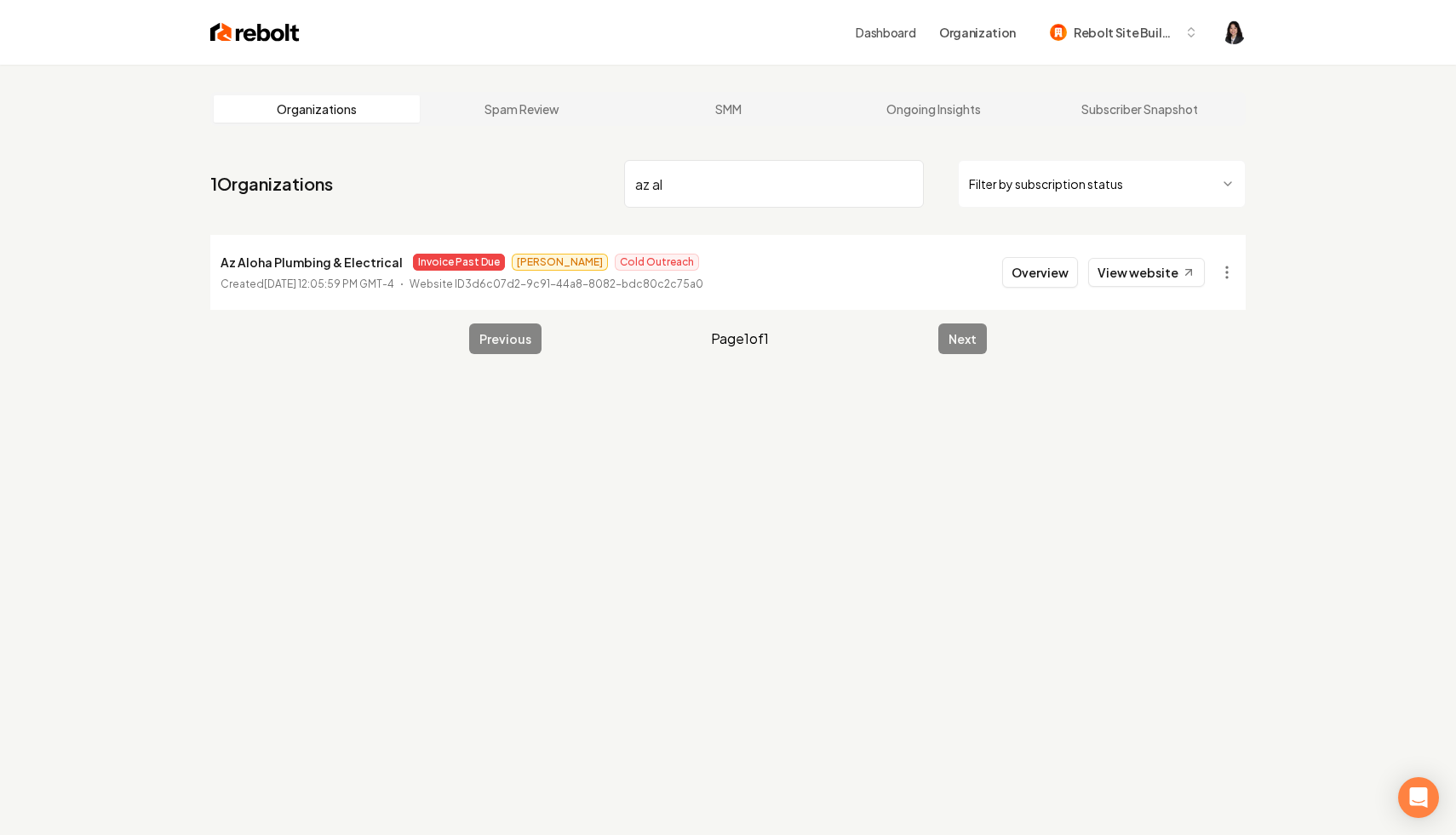
type input "az al"
click at [1225, 275] on html "Dashboard Organization Rebolt Site Builder Organizations Spam Review SMM Ongoin…" at bounding box center [728, 417] width 1456 height 835
click at [1209, 418] on link "View in Stripe" at bounding box center [1186, 420] width 108 height 27
click at [895, 184] on input "az al" at bounding box center [774, 183] width 300 height 48
click at [1220, 268] on html "Dashboard Organization Rebolt Site Builder Organizations Spam Review SMM Ongoin…" at bounding box center [728, 417] width 1456 height 835
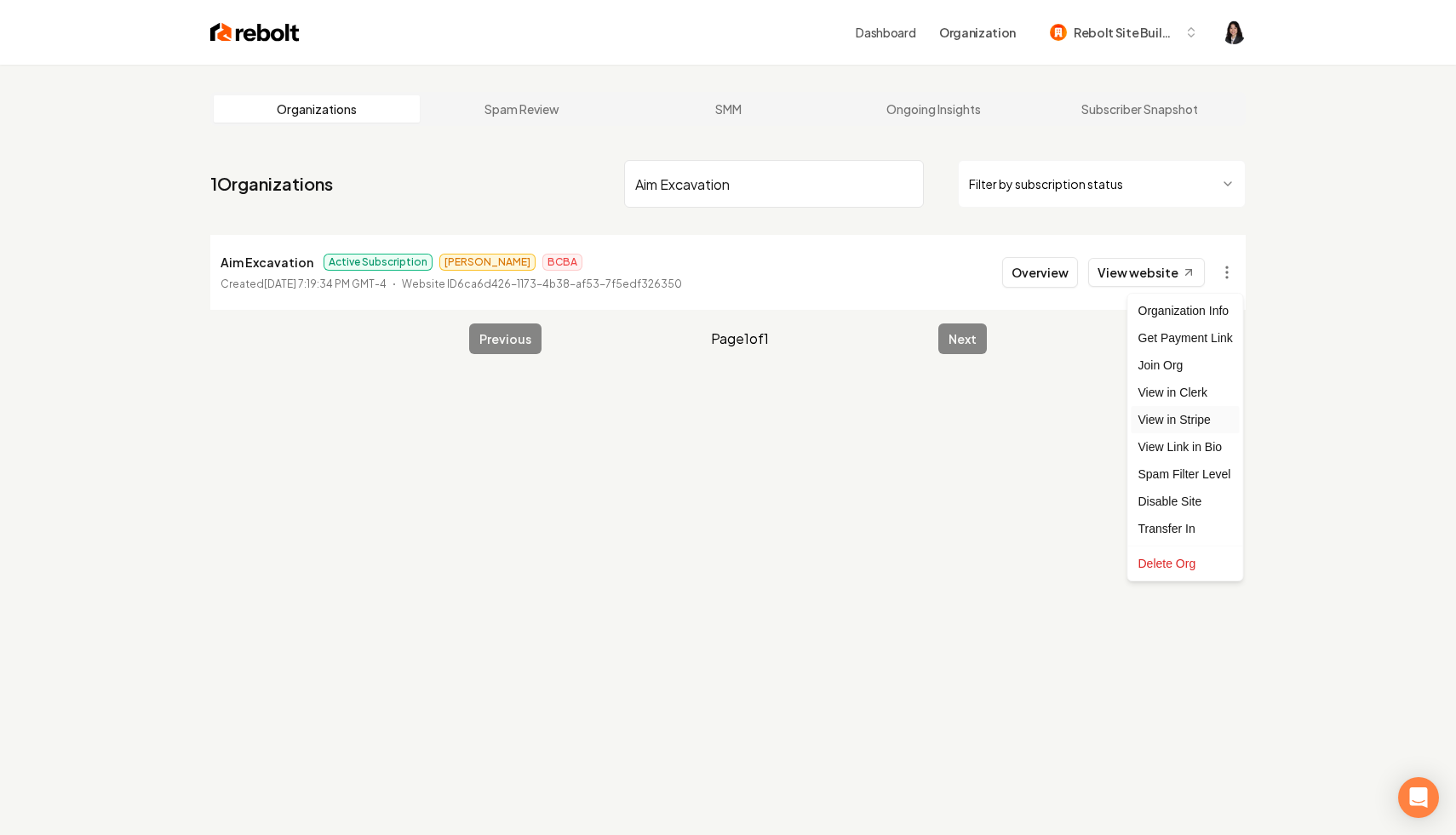
click at [1208, 413] on link "View in Stripe" at bounding box center [1186, 420] width 108 height 27
click at [1159, 265] on link "View website" at bounding box center [1146, 273] width 117 height 29
drag, startPoint x: 798, startPoint y: 193, endPoint x: 314, endPoint y: 167, distance: 484.7
click at [314, 167] on nav "1 Organizations Aim Excavation Filter by subscription status" at bounding box center [728, 190] width 1036 height 75
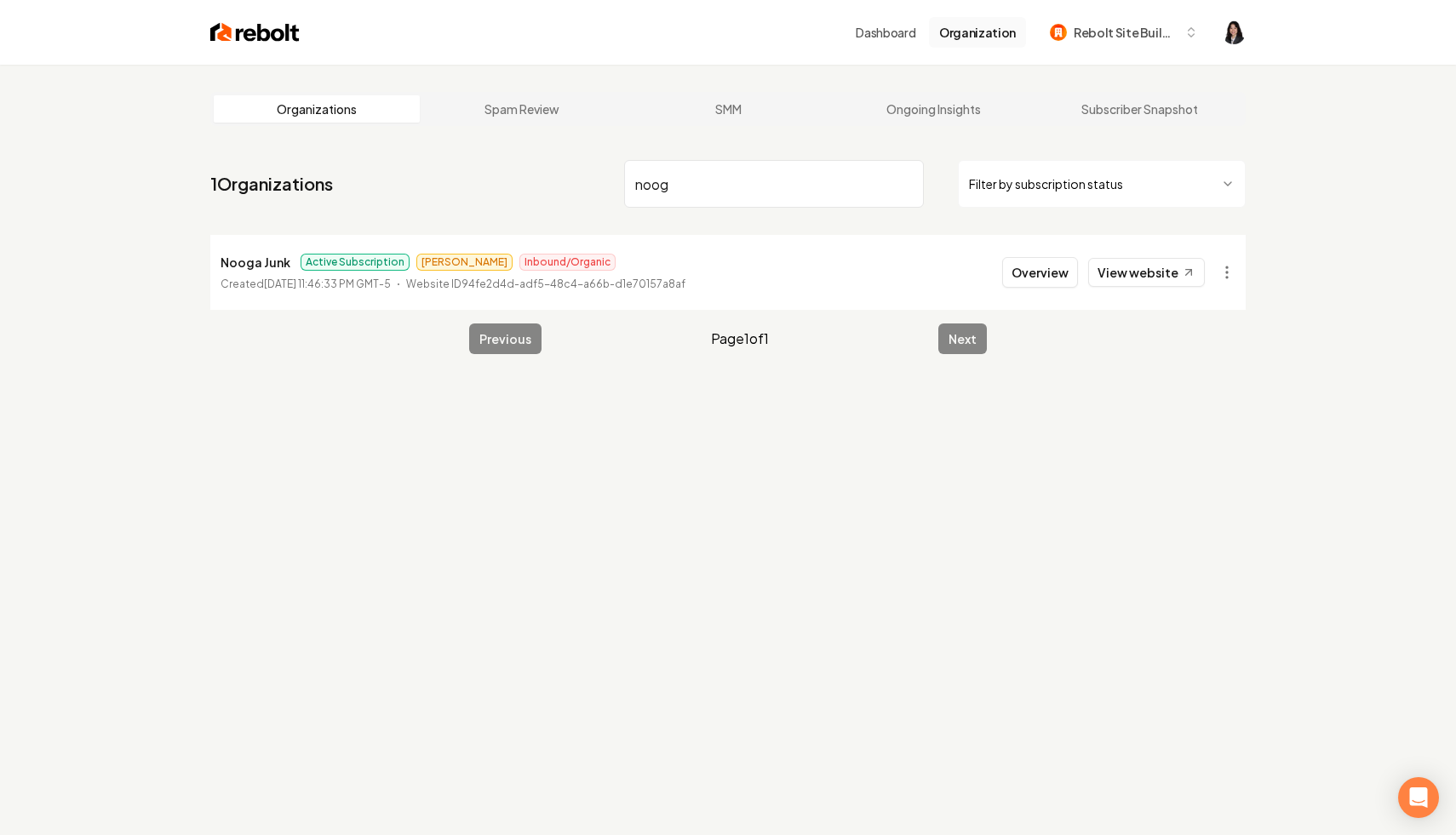
type input "noog"
click at [901, 181] on input "noog" at bounding box center [774, 183] width 300 height 48
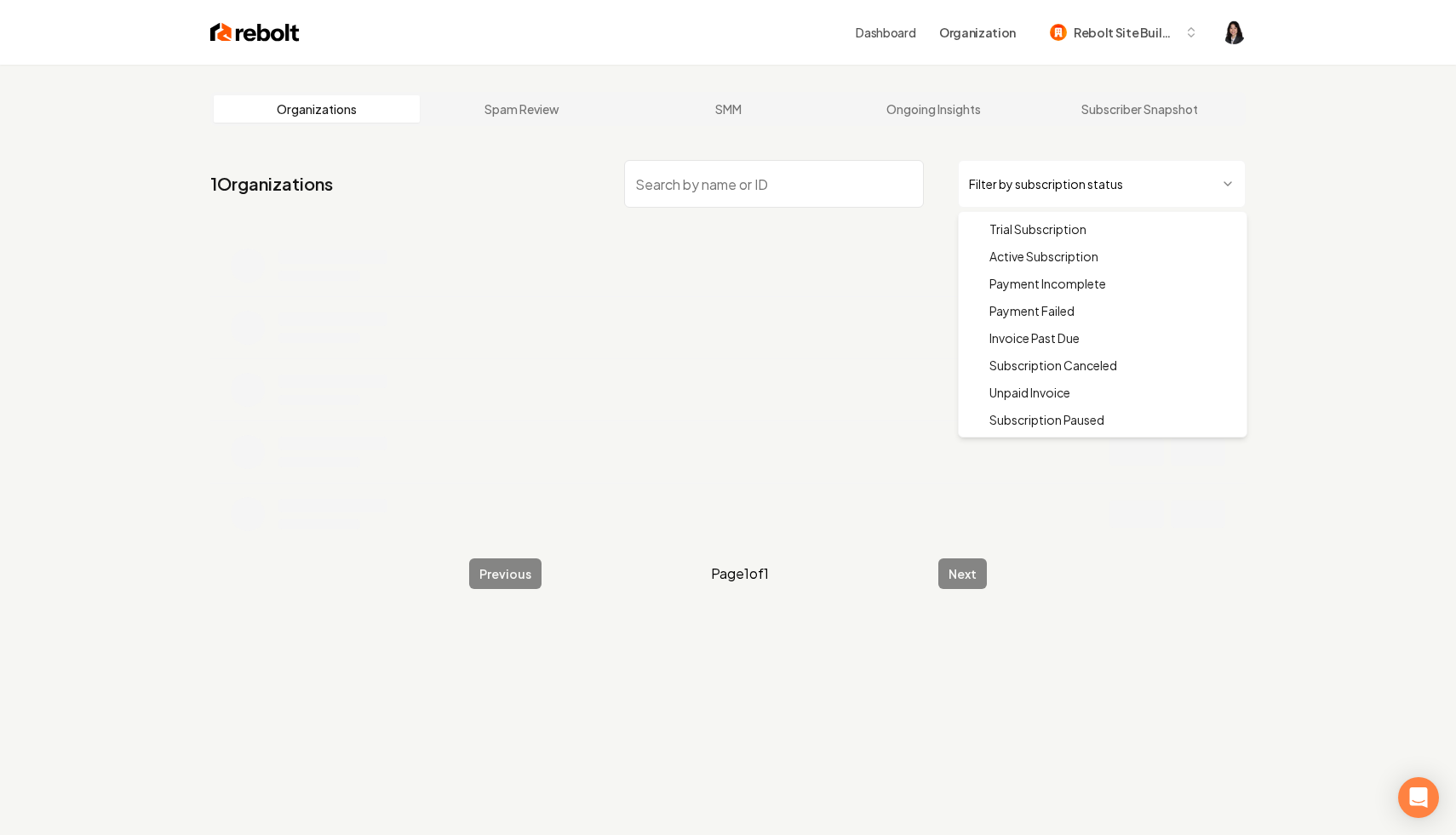
click at [1080, 190] on html "Dashboard Organization Rebolt Site Builder Organizations Spam Review SMM Ongoin…" at bounding box center [728, 417] width 1456 height 835
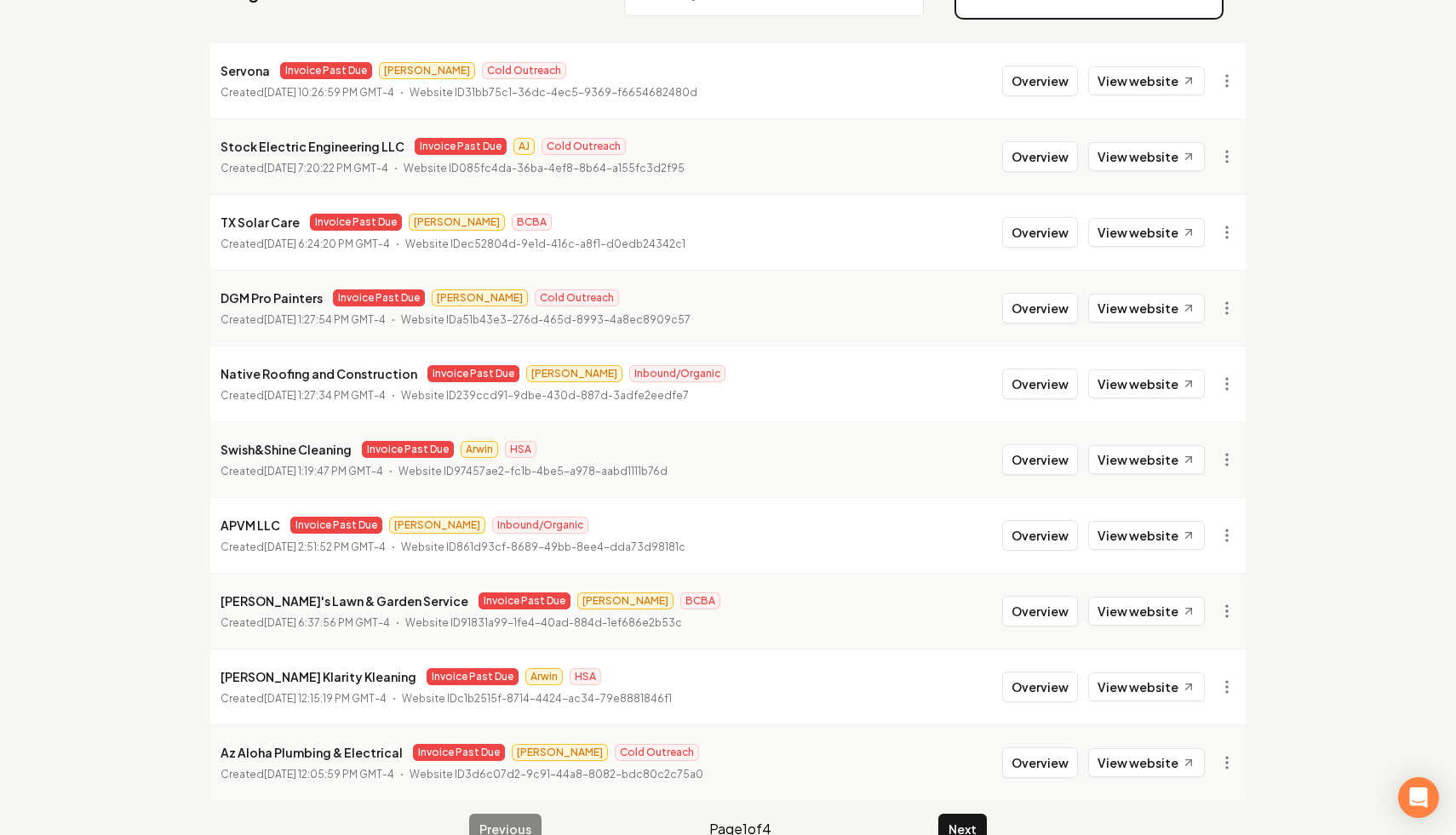
scroll to position [228, 0]
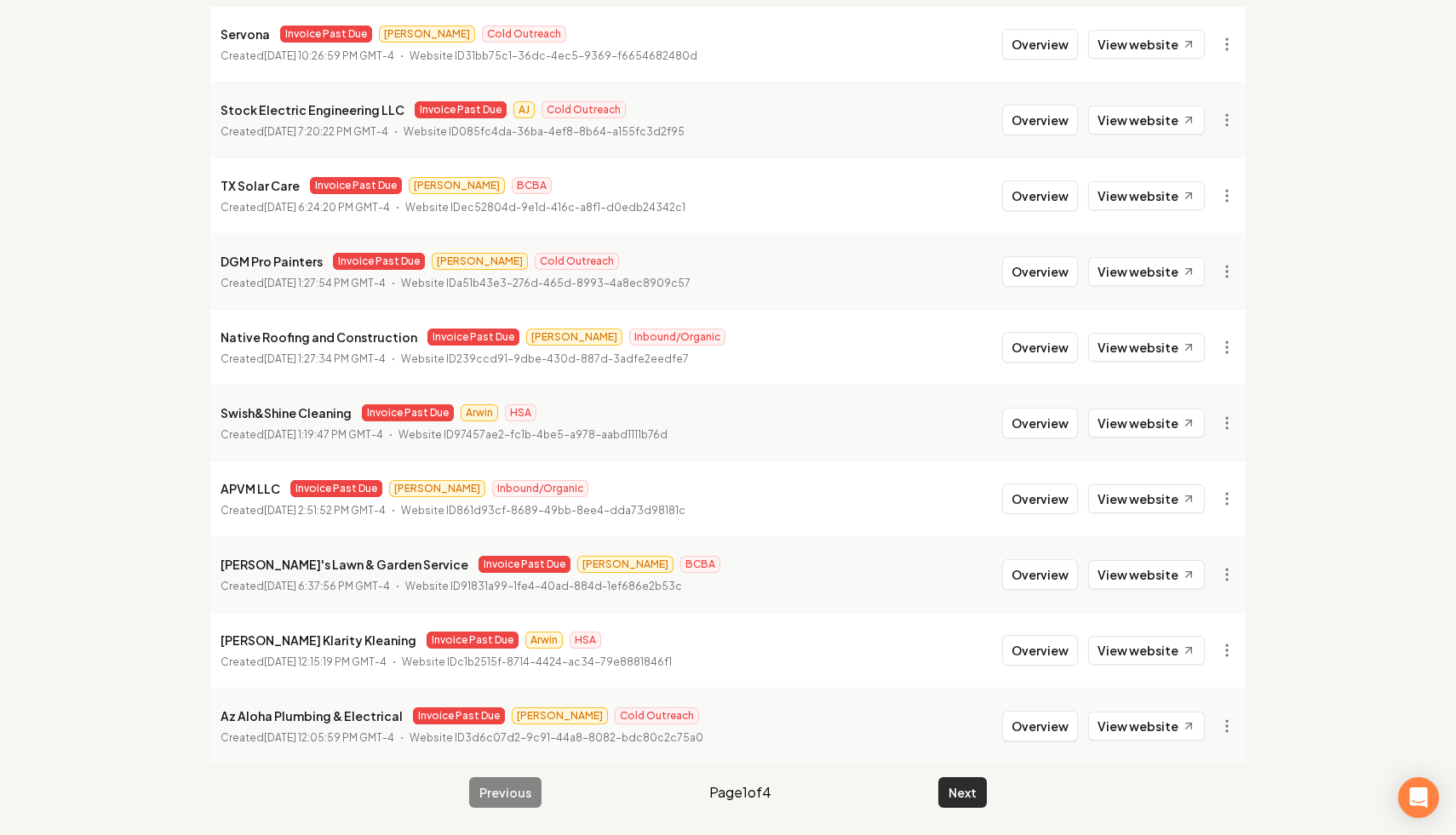
click at [962, 786] on button "Next" at bounding box center [963, 793] width 49 height 31
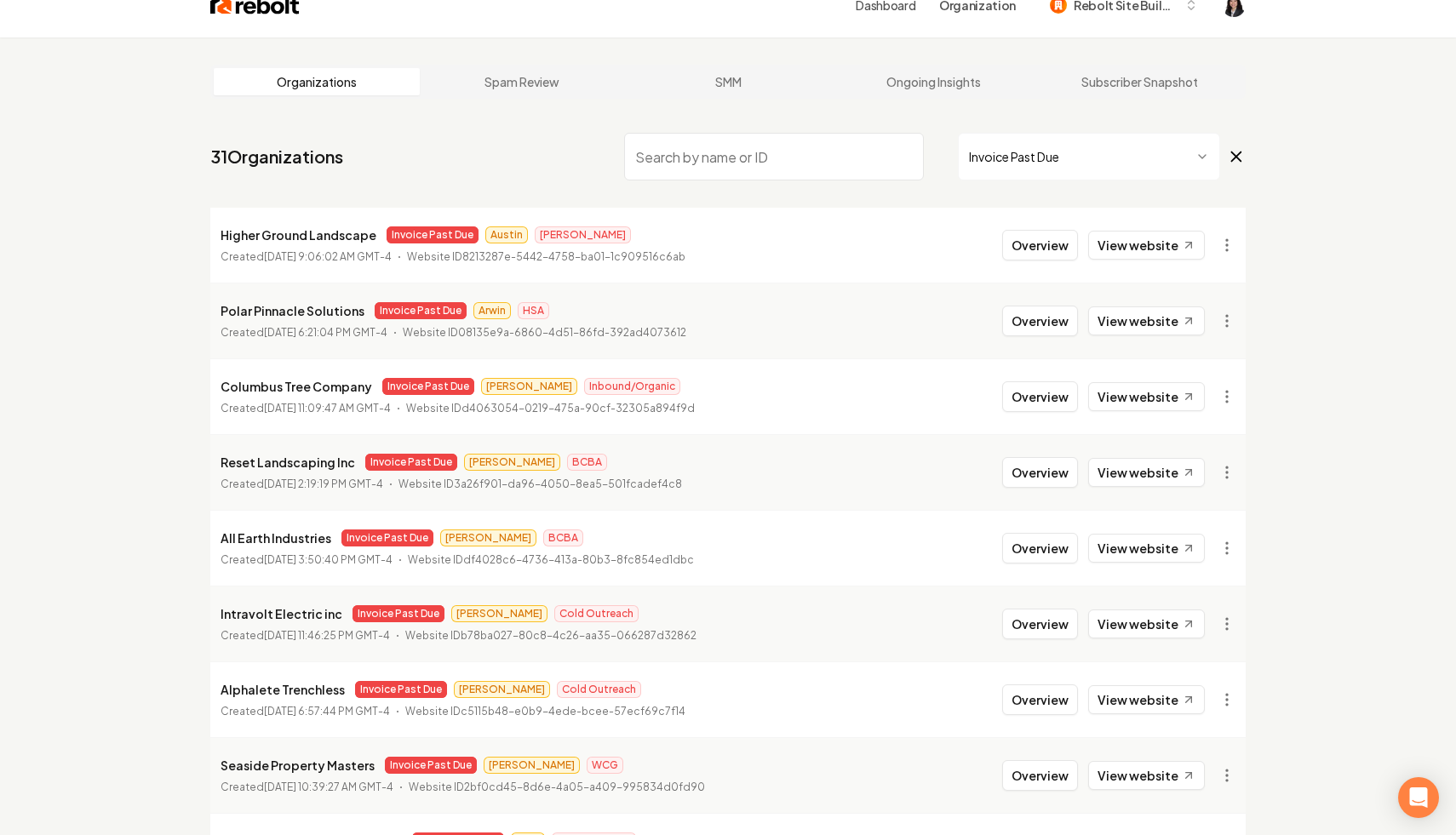
scroll to position [228, 0]
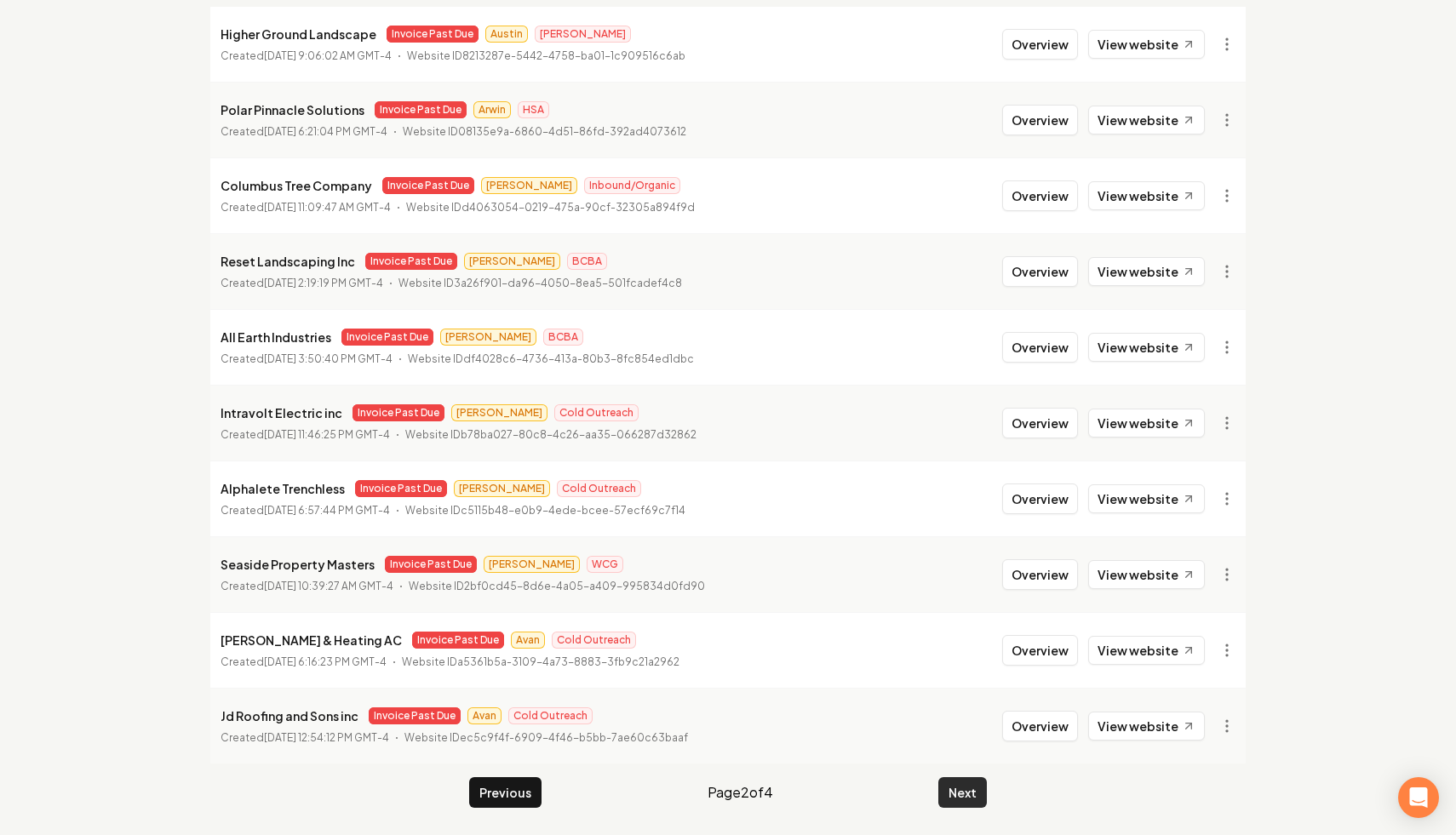
click at [972, 782] on button "Next" at bounding box center [963, 793] width 49 height 31
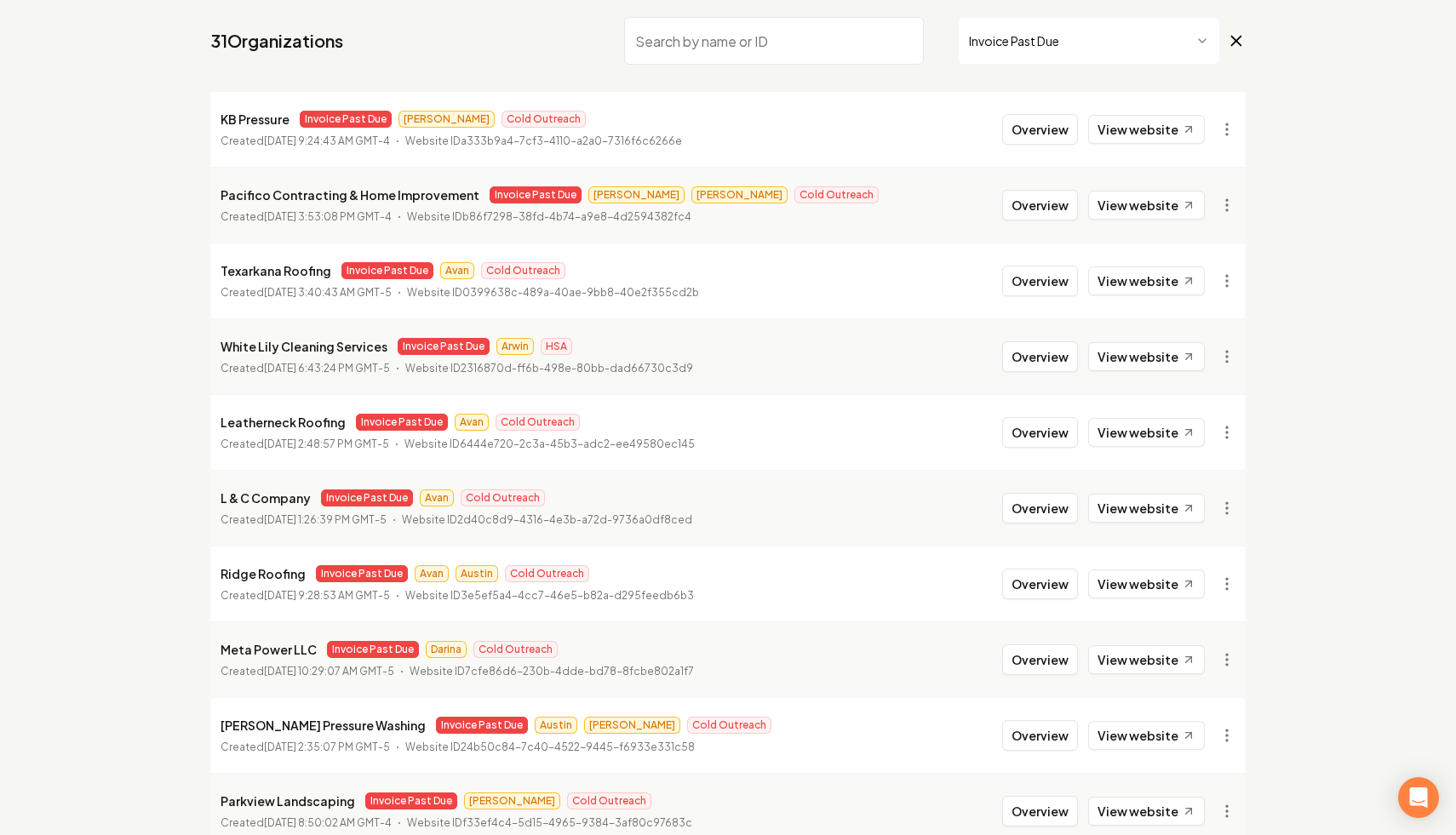
scroll to position [228, 0]
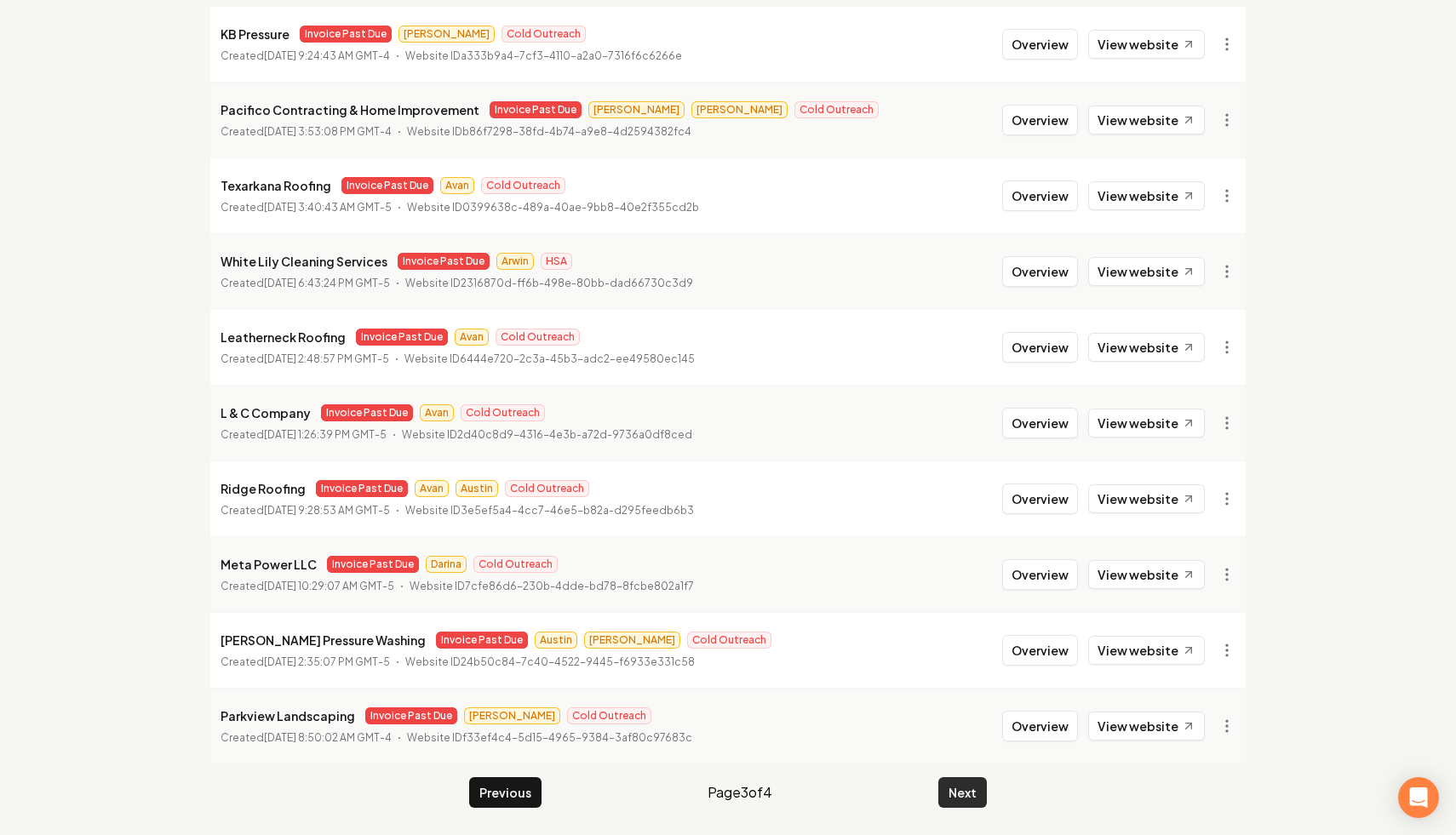
click at [948, 790] on button "Next" at bounding box center [963, 793] width 49 height 31
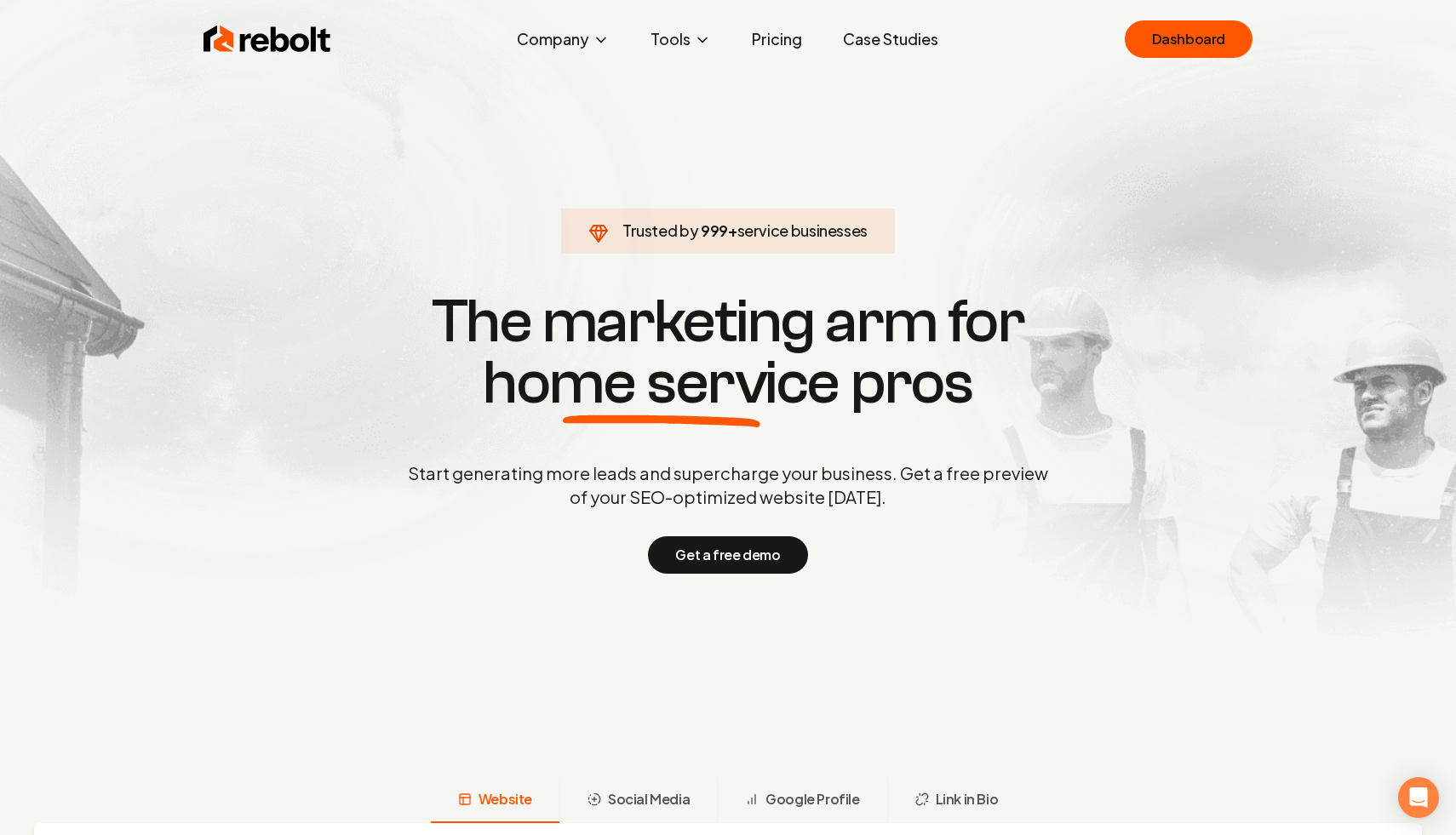
click at [1129, 246] on section "Trusted by 999 + service businesses The marketing arm for home service pros Sta…" at bounding box center [727, 430] width 845 height 752
click at [1160, 50] on link "Dashboard" at bounding box center [1189, 39] width 127 height 37
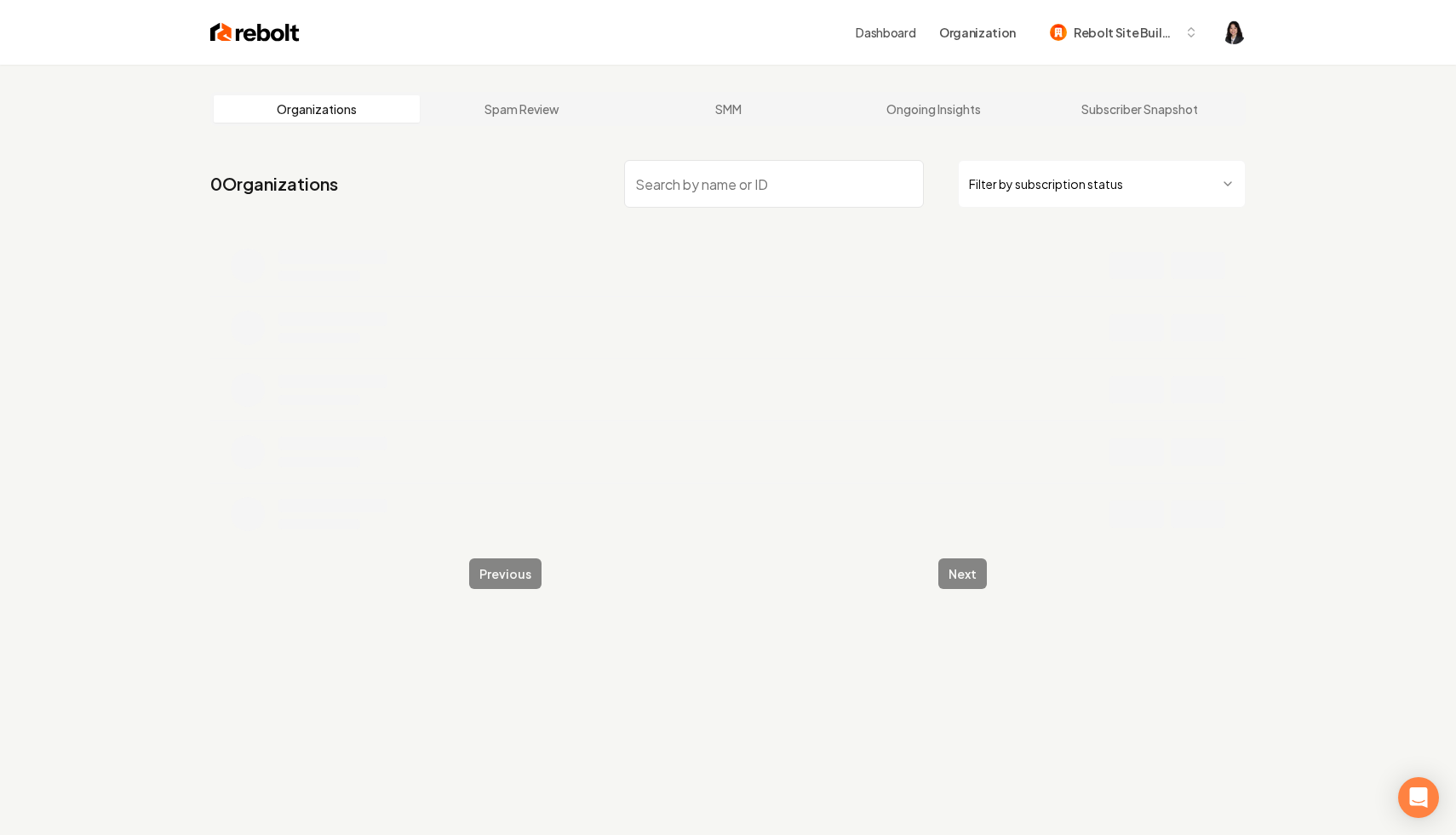
click at [812, 190] on input "search" at bounding box center [774, 183] width 300 height 48
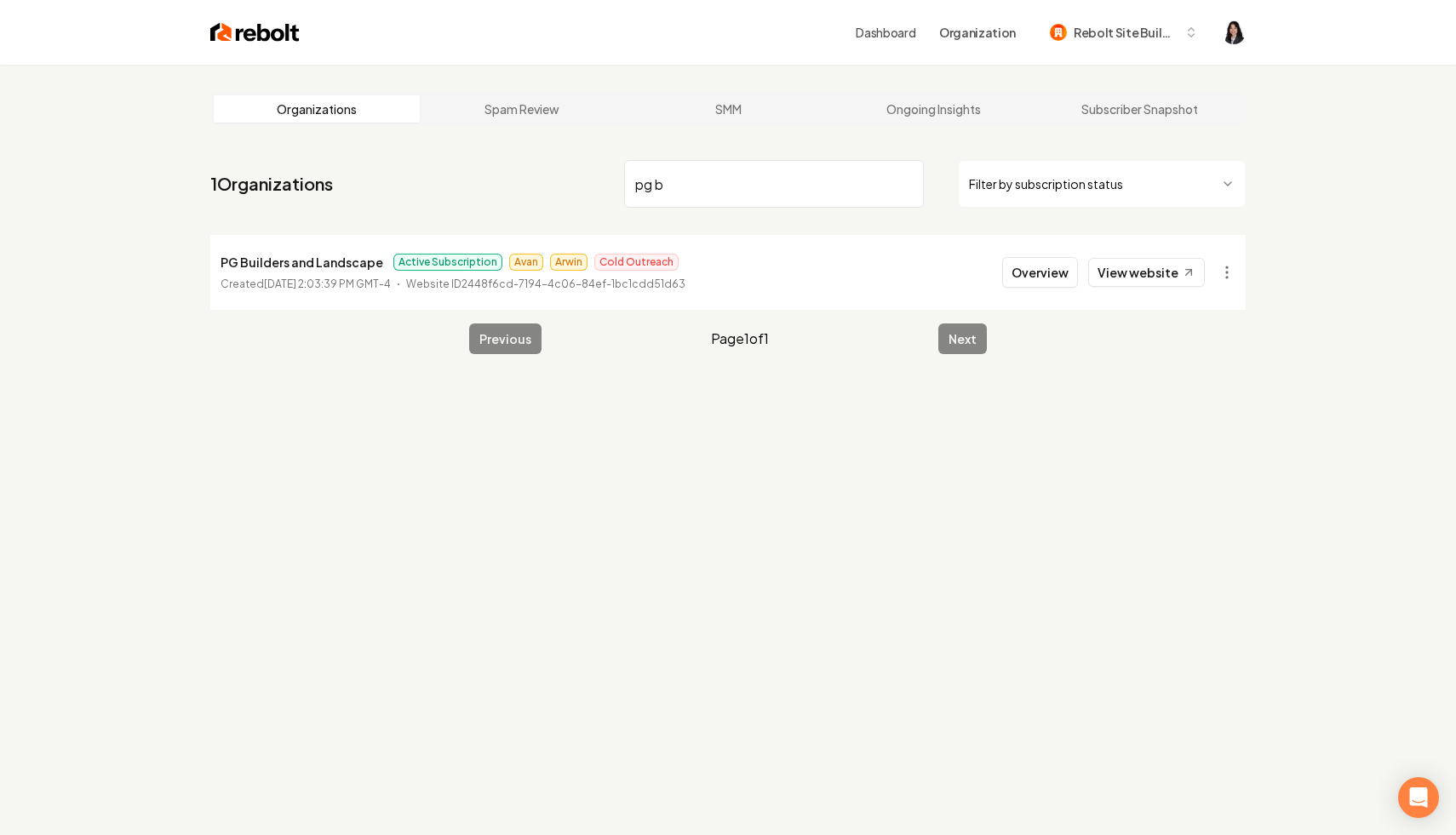
type input "pg b"
click at [898, 187] on input "pg b" at bounding box center [774, 183] width 300 height 48
type input "rg ma"
click at [1229, 270] on html "Dashboard Organization Rebolt Site Builder Organizations Spam Review SMM Ongoin…" at bounding box center [728, 417] width 1456 height 835
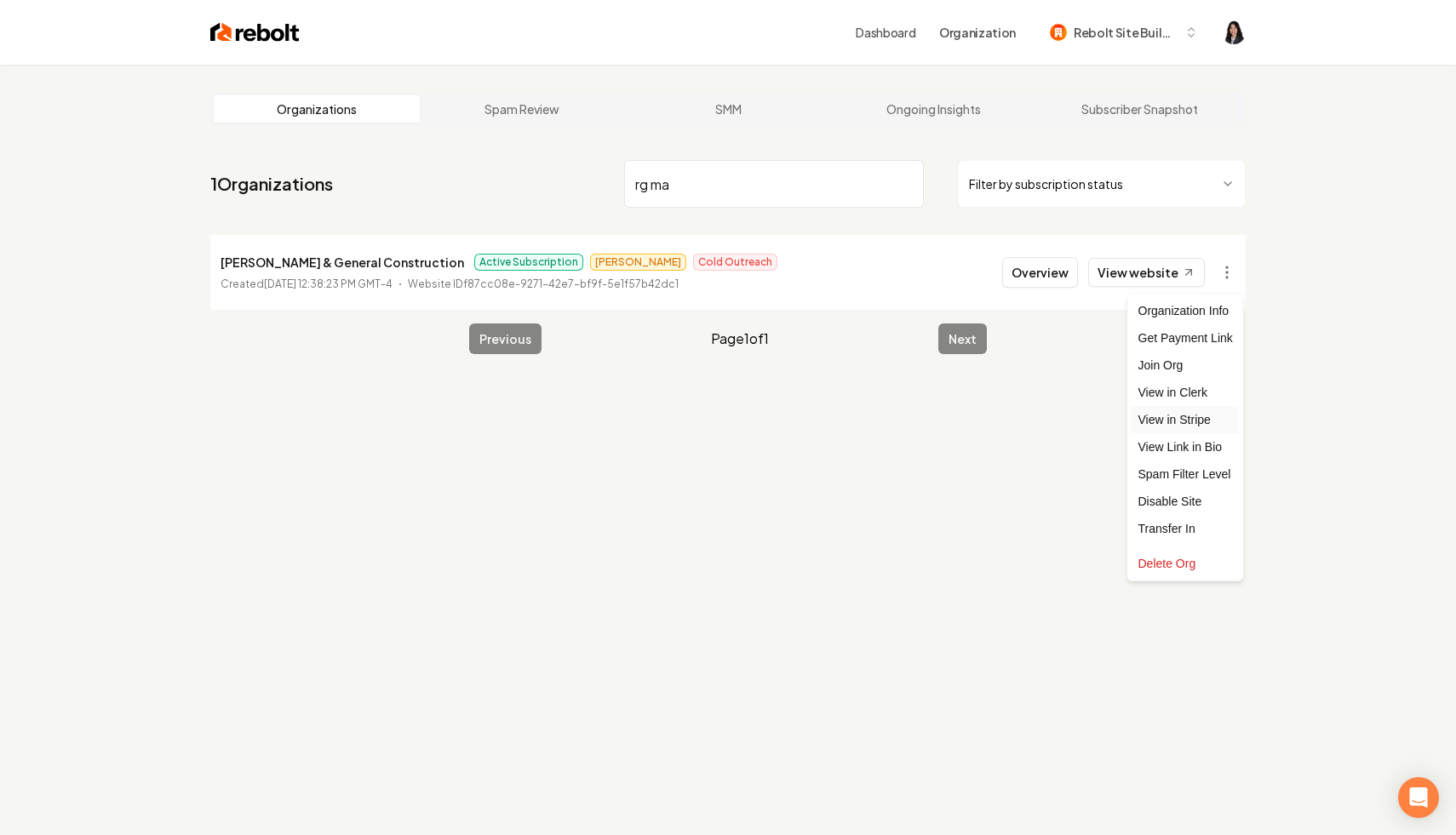
click at [1214, 421] on link "View in Stripe" at bounding box center [1186, 420] width 108 height 27
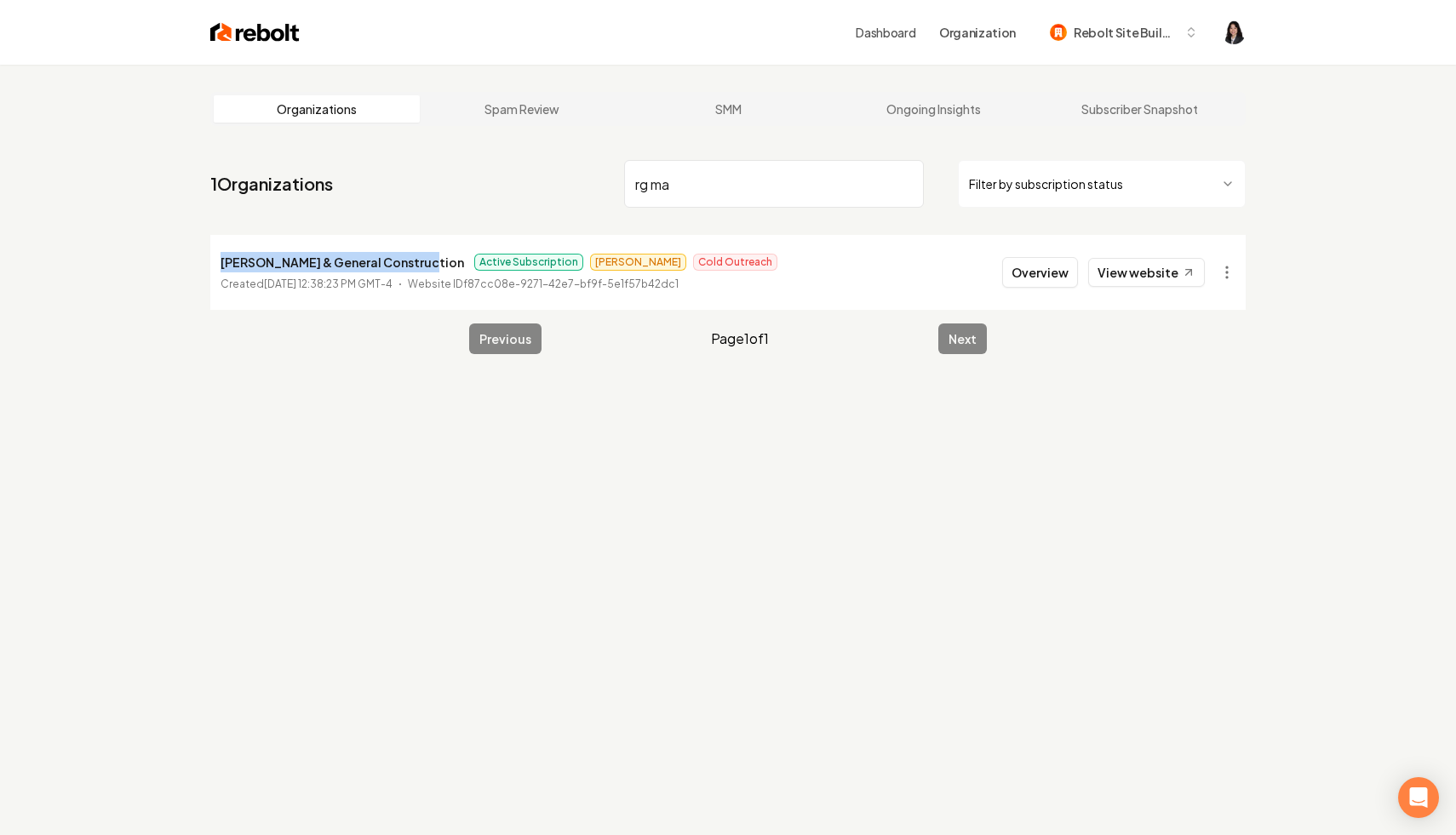
drag, startPoint x: 415, startPoint y: 263, endPoint x: 218, endPoint y: 265, distance: 197.0
click at [218, 265] on li "RG Marble & General Construction Active Subscription Omar Cold Outreach Created…" at bounding box center [728, 272] width 1036 height 75
copy p "RG Marble & General Construction"
click at [899, 184] on input "rg ma" at bounding box center [774, 183] width 300 height 48
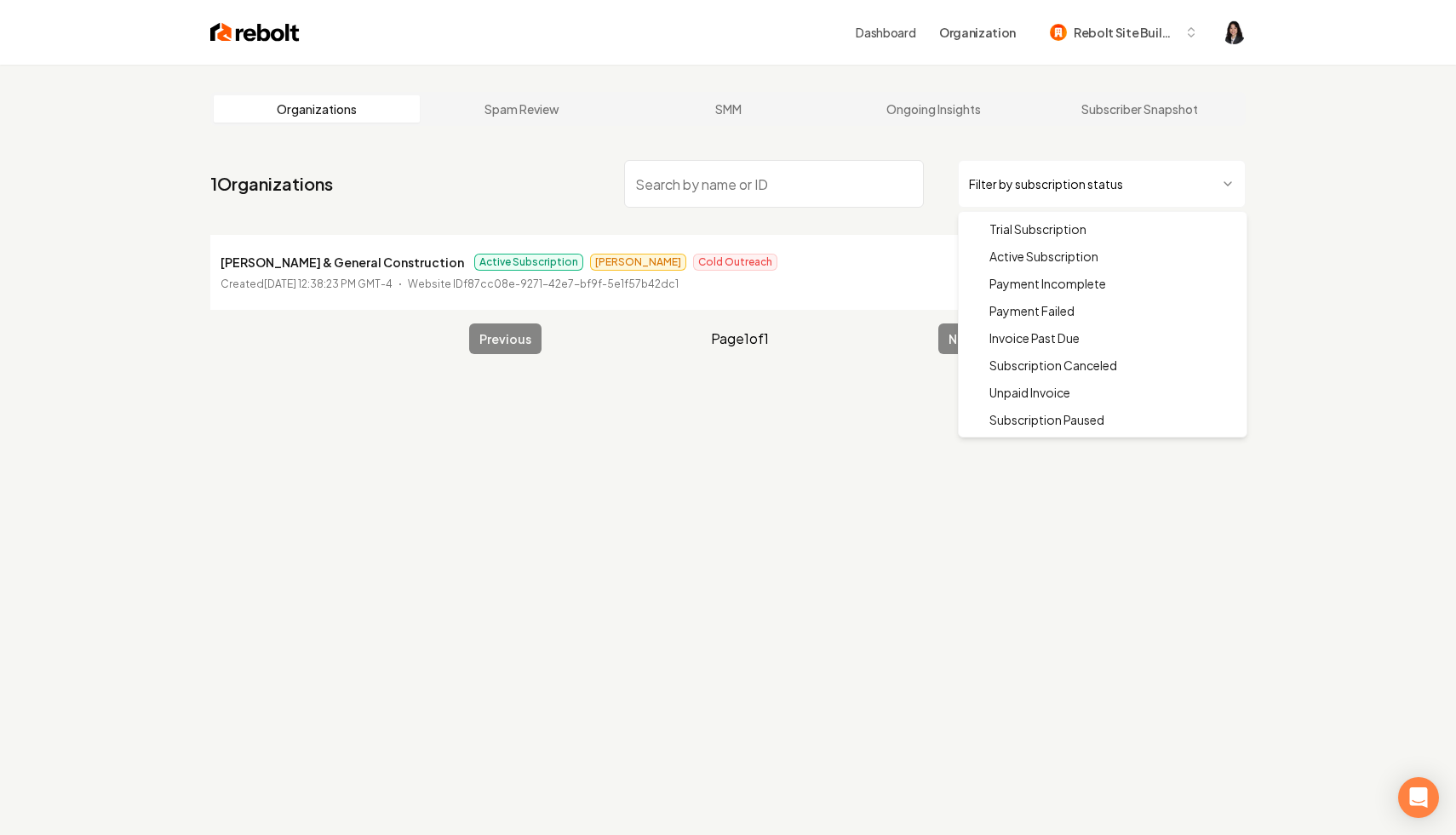
click at [1037, 184] on html "Dashboard Organization Rebolt Site Builder Organizations Spam Review SMM Ongoin…" at bounding box center [728, 417] width 1456 height 835
